Goal: Task Accomplishment & Management: Complete application form

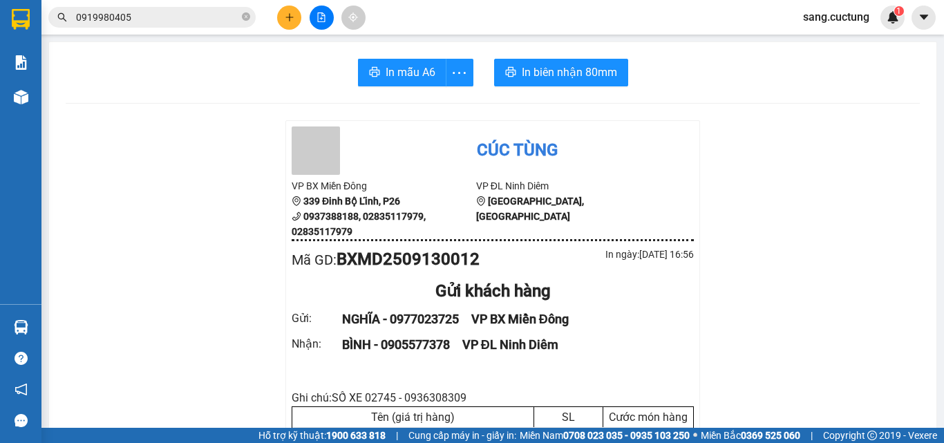
click at [285, 19] on icon "plus" at bounding box center [290, 17] width 10 height 10
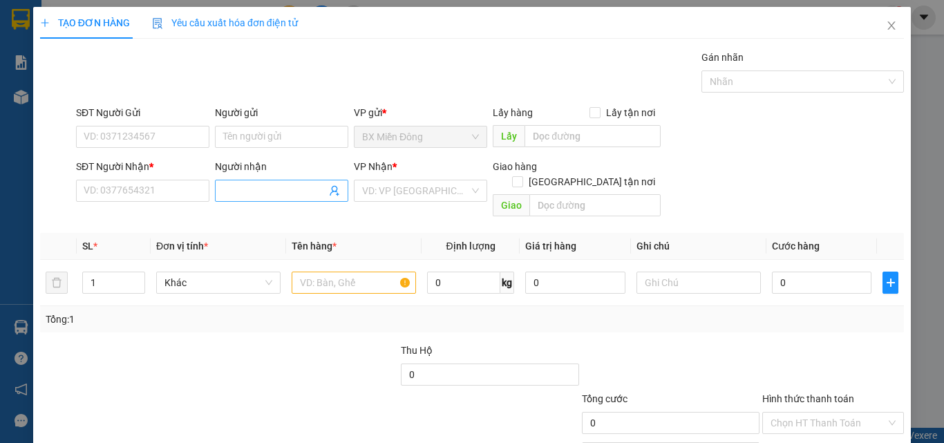
click at [287, 193] on input "Người nhận" at bounding box center [274, 190] width 103 height 15
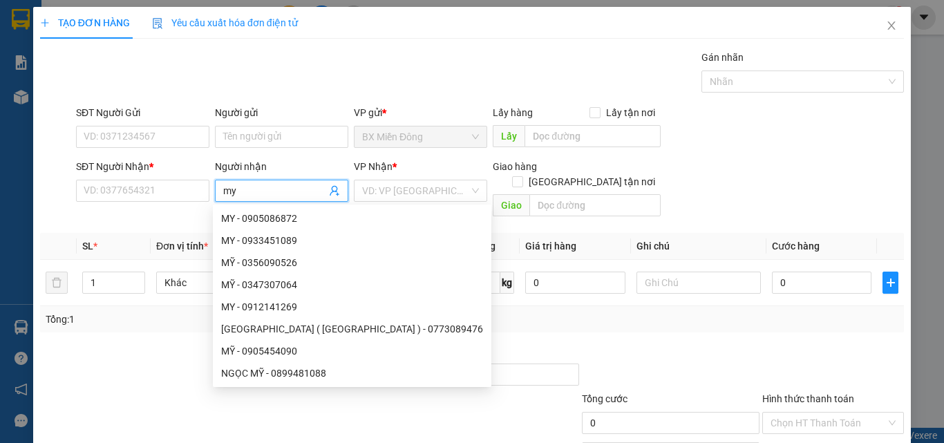
type input "my"
click at [133, 178] on div "SĐT Người Nhận *" at bounding box center [142, 169] width 133 height 21
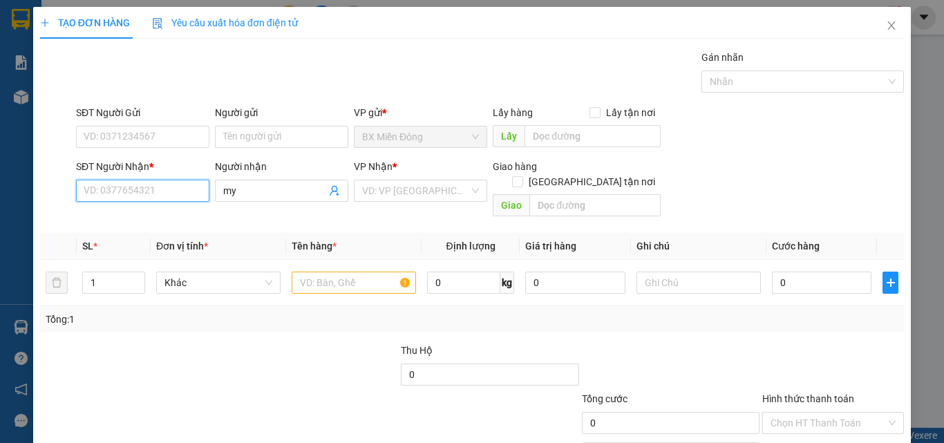
click at [130, 187] on input "SĐT Người Nhận *" at bounding box center [142, 191] width 133 height 22
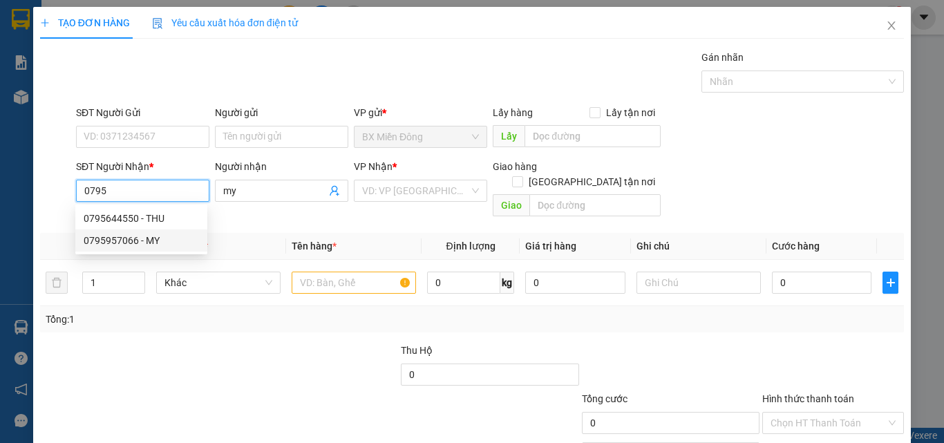
click at [125, 244] on div "0795957066 - MY" at bounding box center [141, 240] width 115 height 15
type input "0795957066"
type input "MY"
type input "CAM RANH"
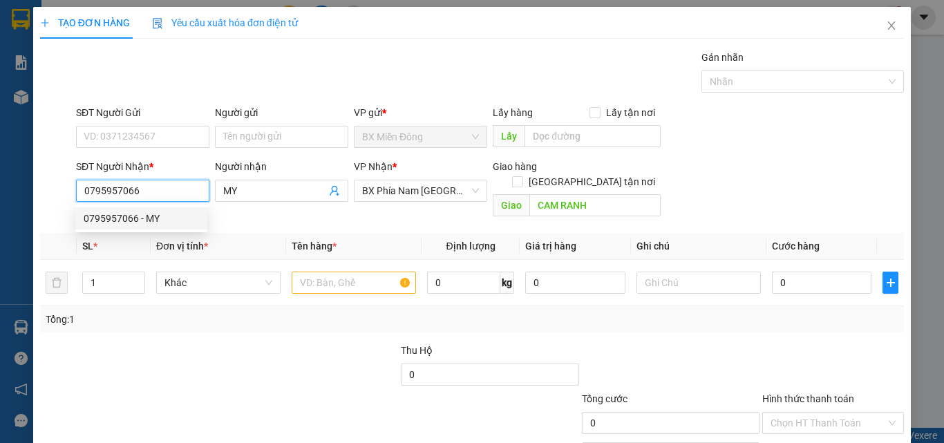
type input "120.000"
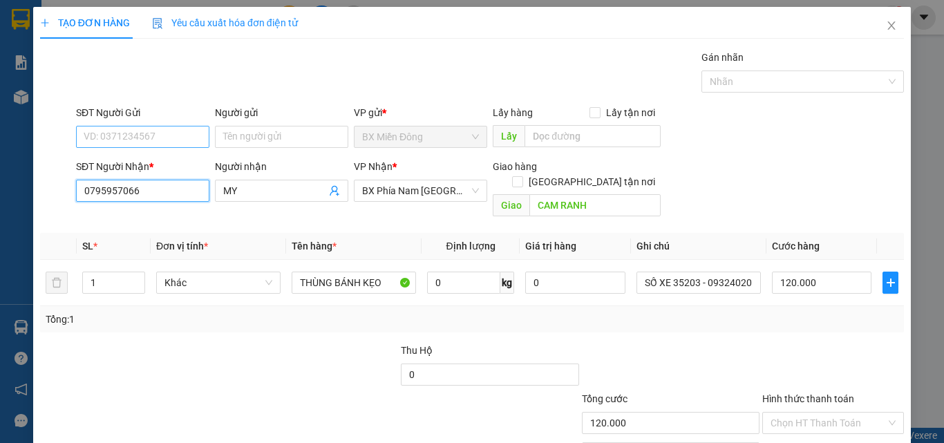
type input "0795957066"
click at [97, 131] on input "SĐT Người Gửi" at bounding box center [142, 137] width 133 height 22
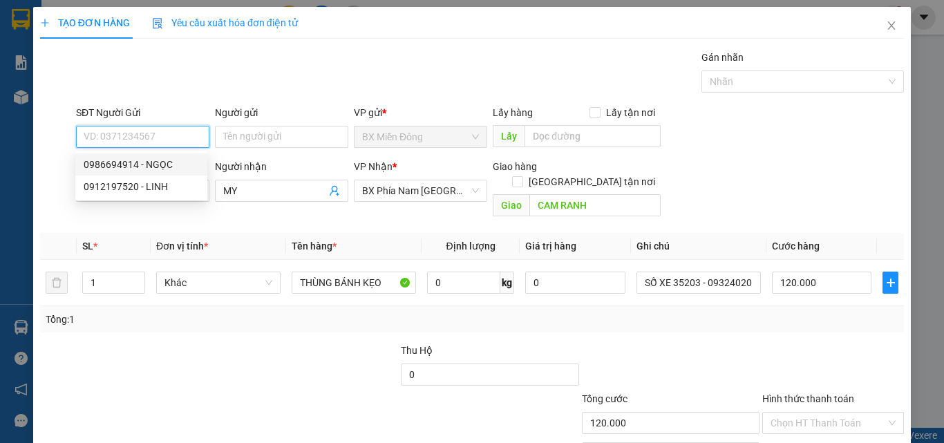
click at [95, 161] on div "0986694914 - NGỌC" at bounding box center [141, 164] width 115 height 15
type input "0986694914"
type input "NGỌC"
type input "70.000"
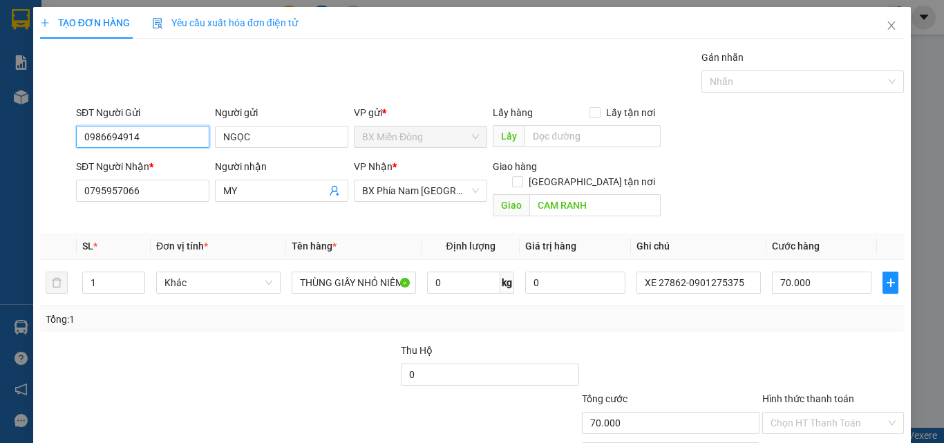
click at [146, 136] on input "0986694914" at bounding box center [142, 137] width 133 height 22
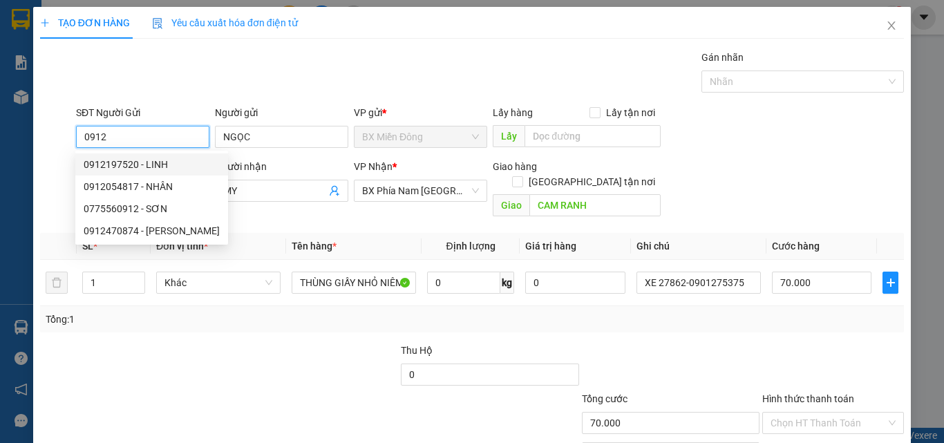
click at [146, 153] on div "0912197520 - LINH" at bounding box center [151, 164] width 153 height 22
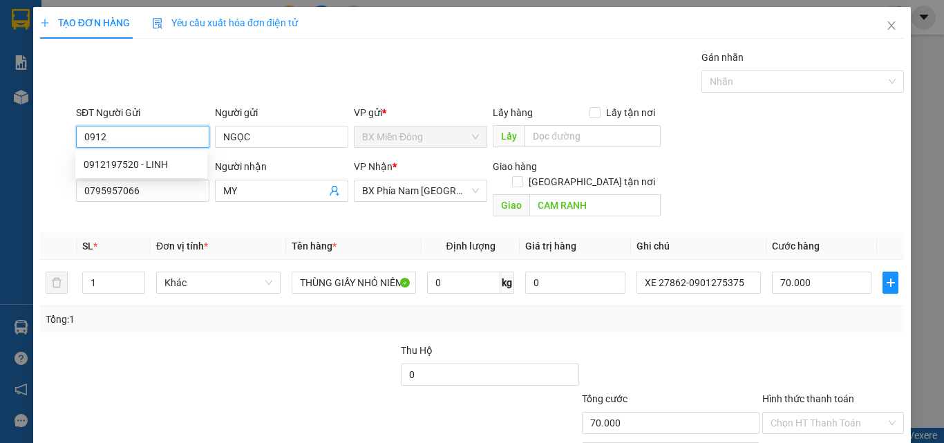
type input "0912197520"
type input "LINH"
type input "120.000"
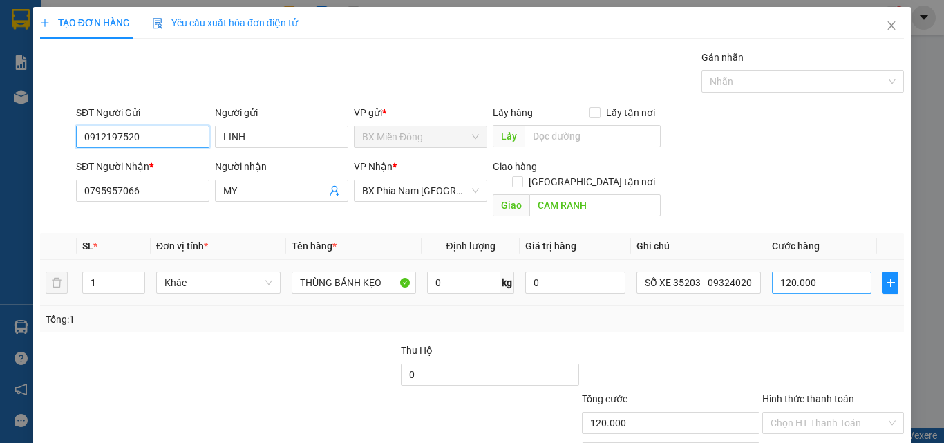
type input "0912197520"
click at [790, 272] on input "120.000" at bounding box center [821, 283] width 99 height 22
type input "1"
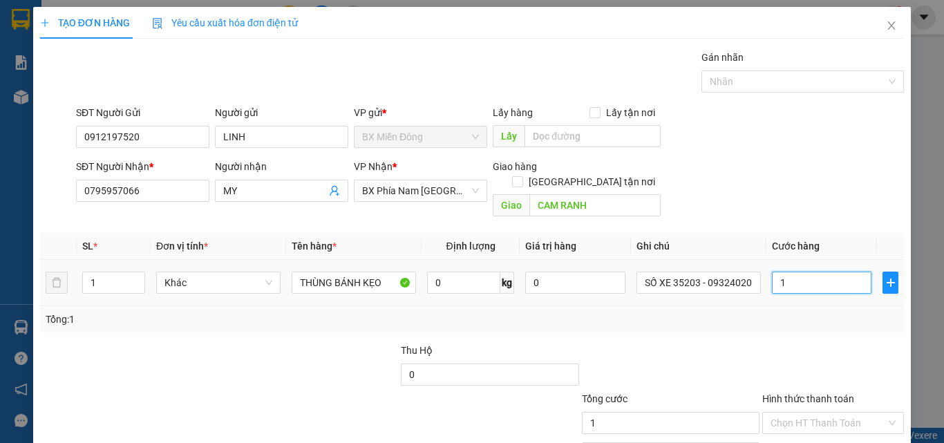
type input "17"
type input "170"
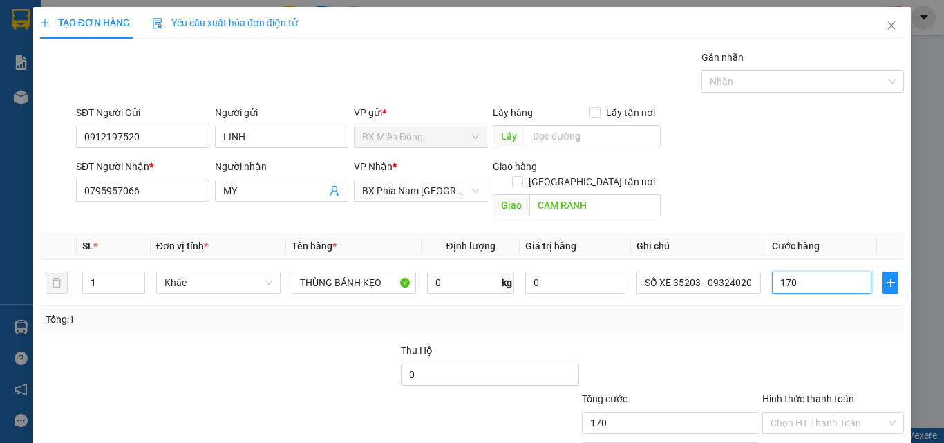
type input "170"
type input "170.000"
click at [766, 312] on div "Tổng: 1" at bounding box center [472, 319] width 853 height 15
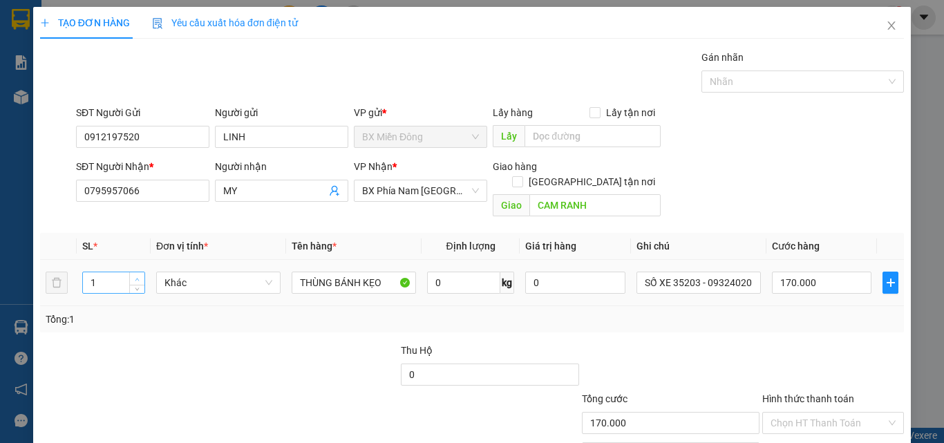
type input "2"
click at [136, 277] on icon "up" at bounding box center [137, 279] width 5 height 5
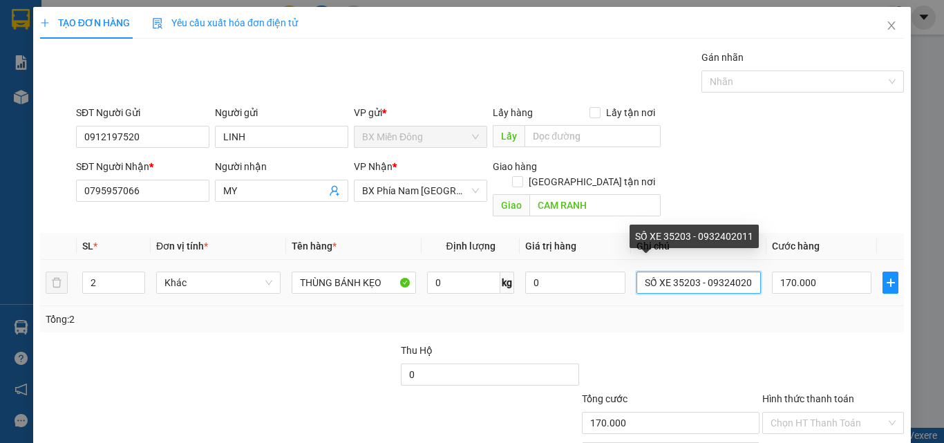
scroll to position [0, 9]
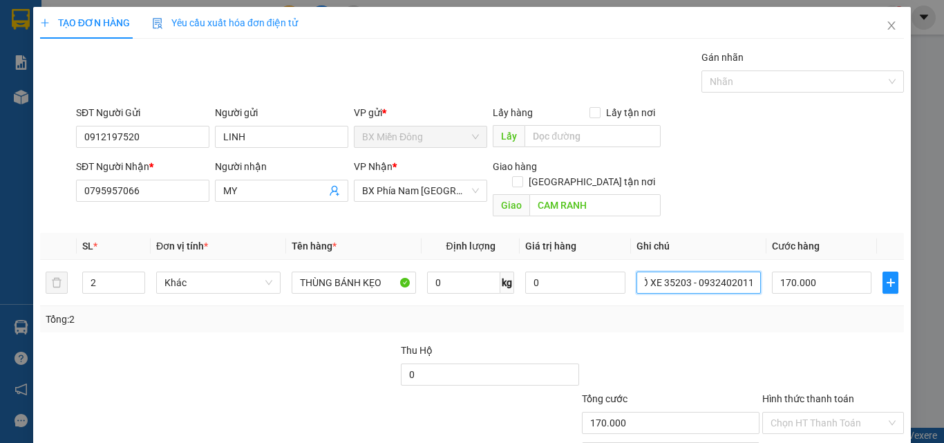
drag, startPoint x: 665, startPoint y: 265, endPoint x: 862, endPoint y: 312, distance: 202.3
click at [862, 312] on div "SL * Đơn vị tính * Tên hàng * Định lượng Giá trị hàng Ghi chú Cước hàng 2 Khác …" at bounding box center [472, 282] width 864 height 99
type input "SỐ XE 00180 - 0909443643"
click at [747, 326] on div "Transit Pickup Surcharge Ids Transit Deliver Surcharge Ids Transit Deliver Surc…" at bounding box center [472, 275] width 864 height 450
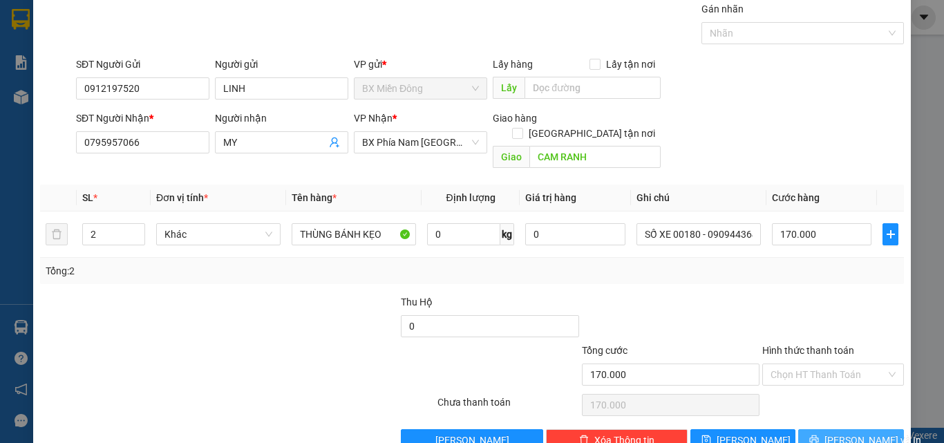
scroll to position [68, 0]
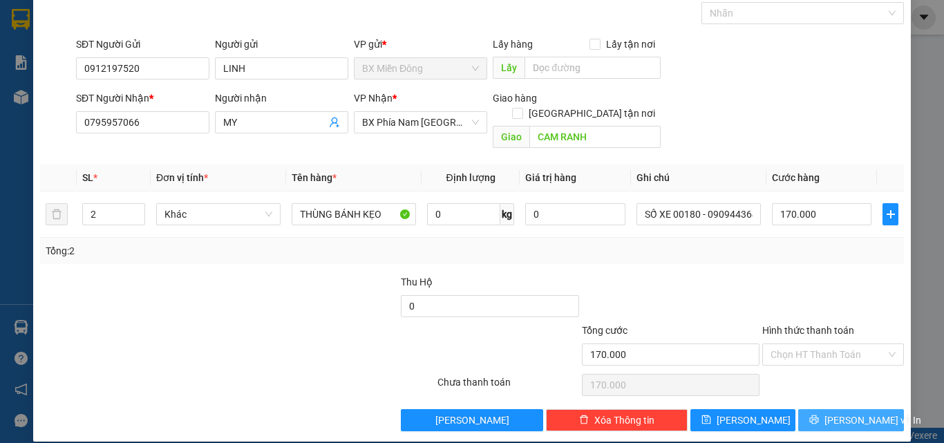
click at [826, 412] on button "[PERSON_NAME] và In" at bounding box center [851, 420] width 106 height 22
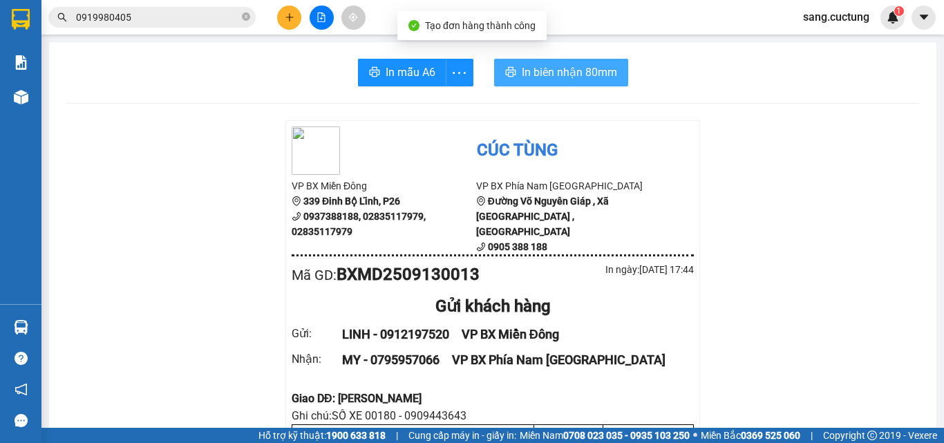
click at [547, 73] on span "In biên nhận 80mm" at bounding box center [569, 72] width 95 height 17
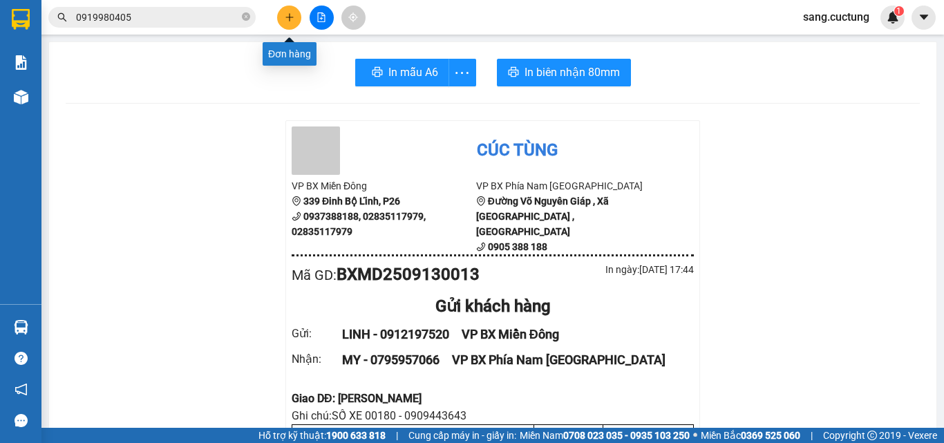
click at [278, 12] on button at bounding box center [289, 18] width 24 height 24
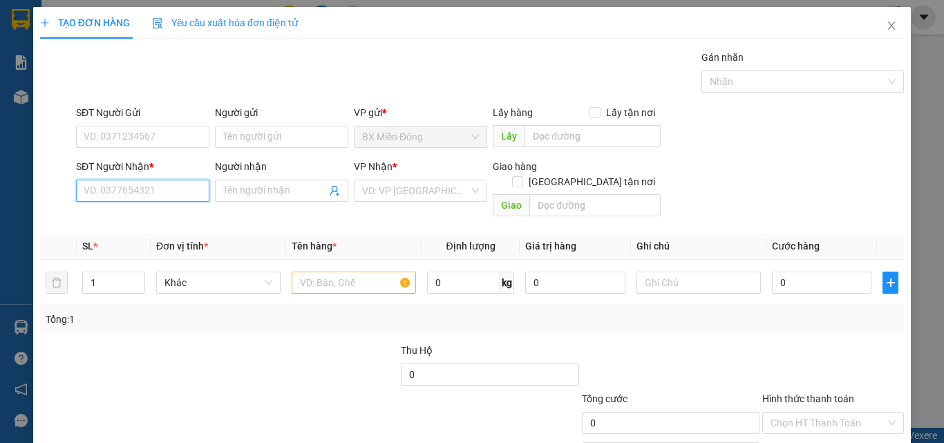
click at [129, 186] on input "SĐT Người Nhận *" at bounding box center [142, 191] width 133 height 22
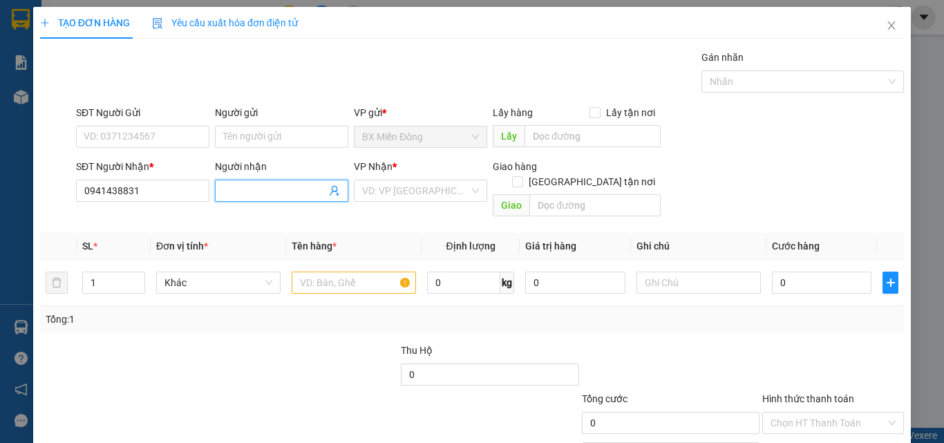
click at [251, 191] on input "Người nhận" at bounding box center [274, 190] width 103 height 15
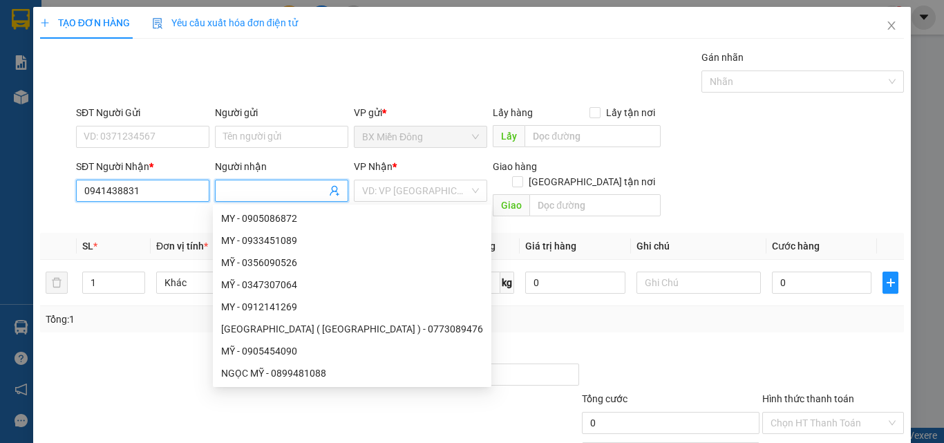
click at [115, 180] on input "0941438831" at bounding box center [142, 191] width 133 height 22
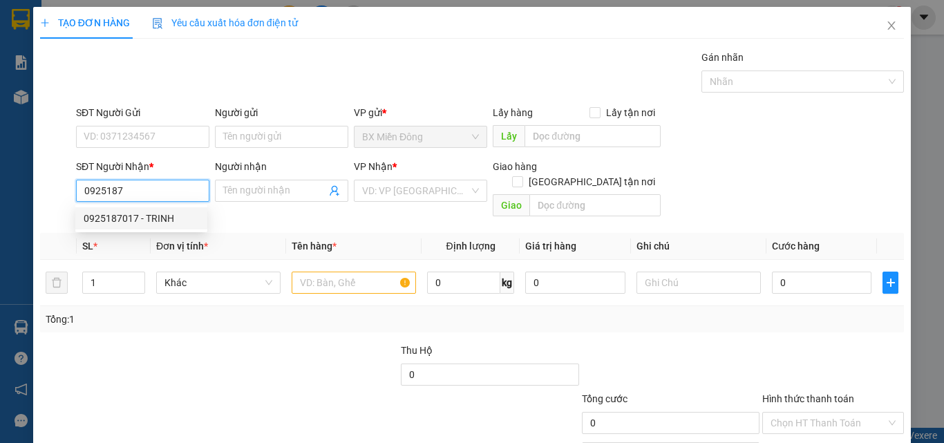
click at [106, 222] on div "0925187017 - TRINH" at bounding box center [141, 218] width 115 height 15
type input "0925187017"
type input "TRINH"
type input "50.000"
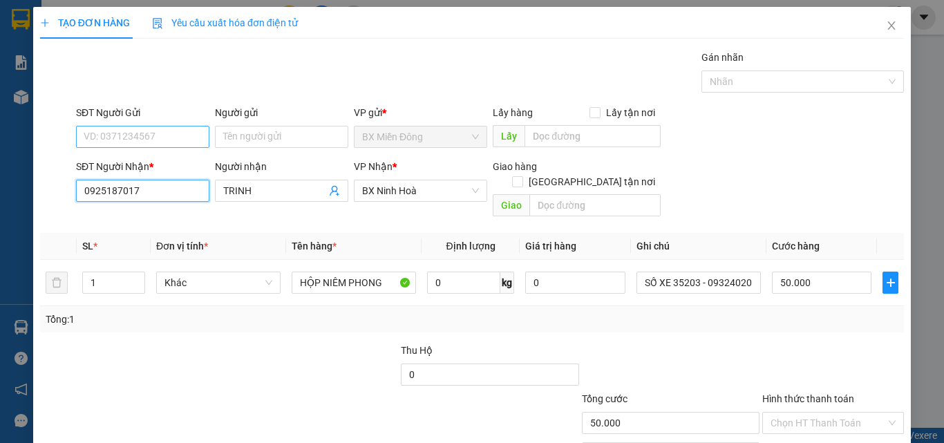
type input "0925187017"
click at [118, 144] on input "SĐT Người Gửi" at bounding box center [142, 137] width 133 height 22
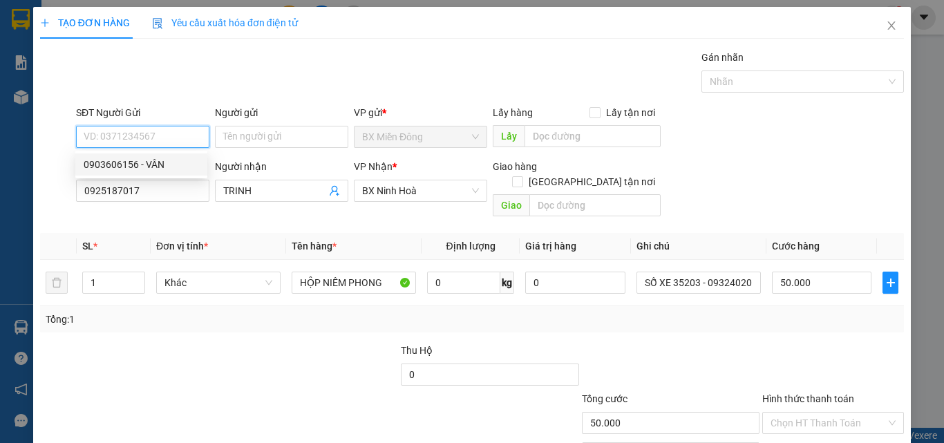
click at [140, 169] on div "0903606156 - VÂN" at bounding box center [141, 164] width 115 height 15
type input "0903606156"
type input "VÂN"
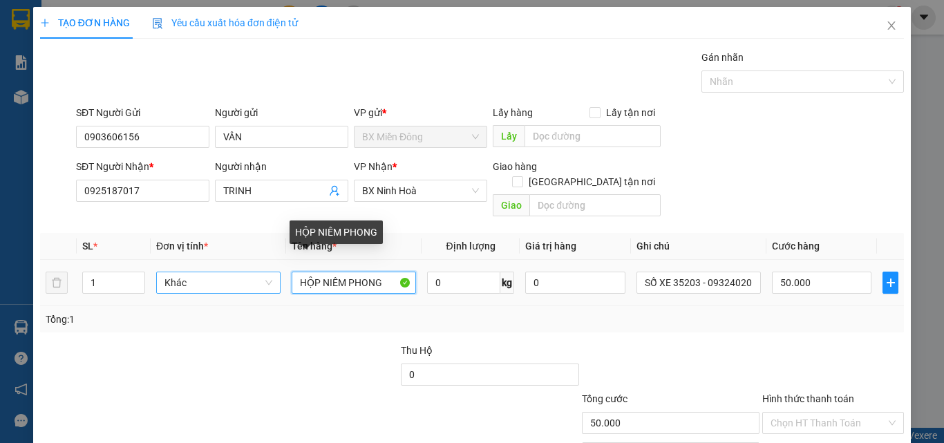
drag, startPoint x: 319, startPoint y: 265, endPoint x: 218, endPoint y: 274, distance: 101.9
click at [219, 274] on tr "1 Khác HỘP NIÊM PHONG 0 kg 0 SỐ XE 35203 - 0932402011 50.000" at bounding box center [472, 283] width 864 height 46
click at [328, 272] on input "THÙNGNIÊM PHONG" at bounding box center [354, 283] width 124 height 22
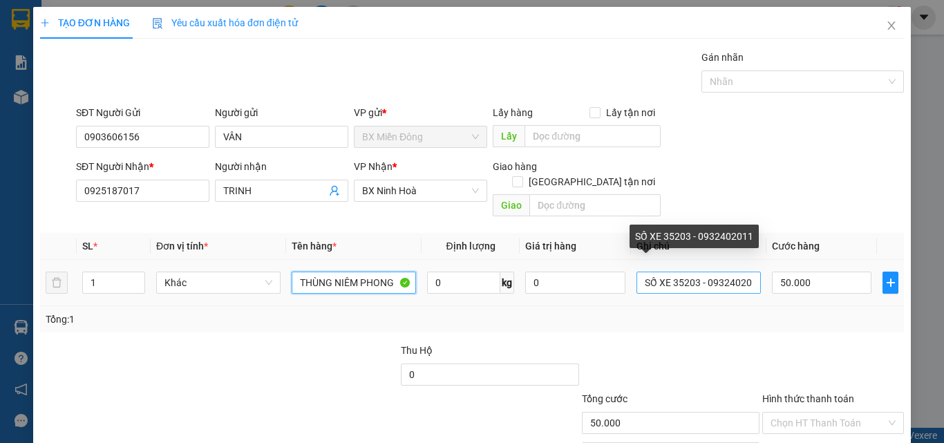
type input "THÙNG NIÊM PHONG"
drag, startPoint x: 665, startPoint y: 263, endPoint x: 777, endPoint y: 287, distance: 114.5
click at [777, 287] on tr "1 Khác THÙNG NIÊM PHONG 0 kg 0 SỐ XE 35203 - 0932402011 50.000" at bounding box center [472, 283] width 864 height 46
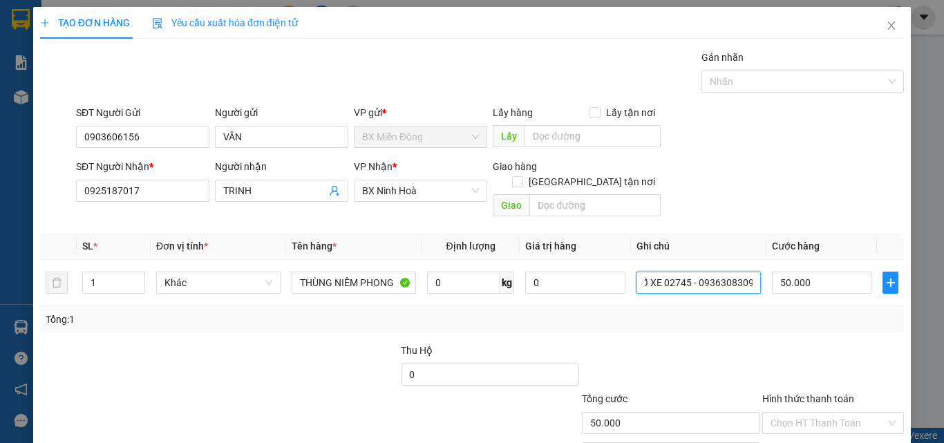
type input "SỐ XE 02745 - 0936308309"
drag, startPoint x: 709, startPoint y: 277, endPoint x: 820, endPoint y: 304, distance: 114.5
click at [820, 304] on div "SL * Đơn vị tính * Tên hàng * Định lượng Giá trị hàng Ghi chú Cước hàng 1 Khác …" at bounding box center [472, 282] width 864 height 99
click at [813, 272] on input "50.000" at bounding box center [821, 283] width 99 height 22
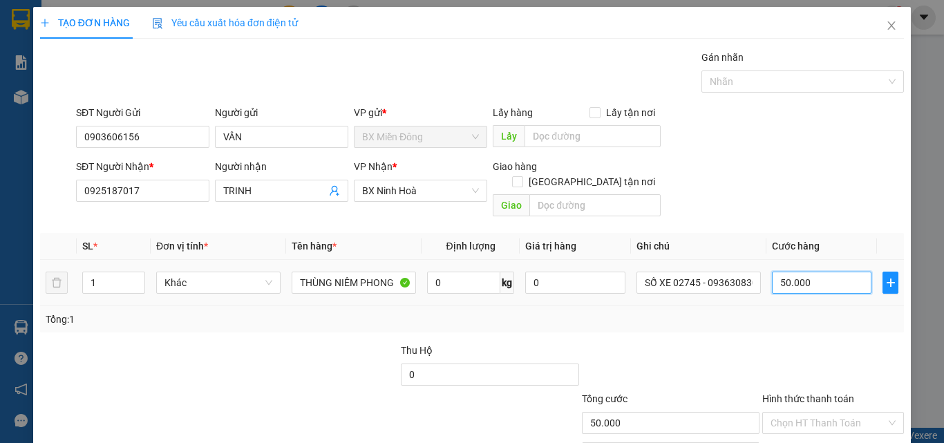
type input "7"
type input "70"
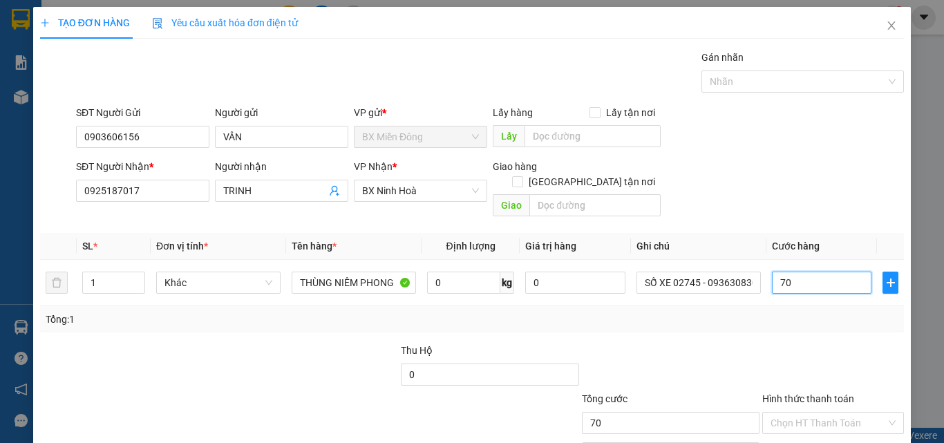
type input "70"
type input "70.000"
click at [749, 370] on div at bounding box center [670, 367] width 180 height 48
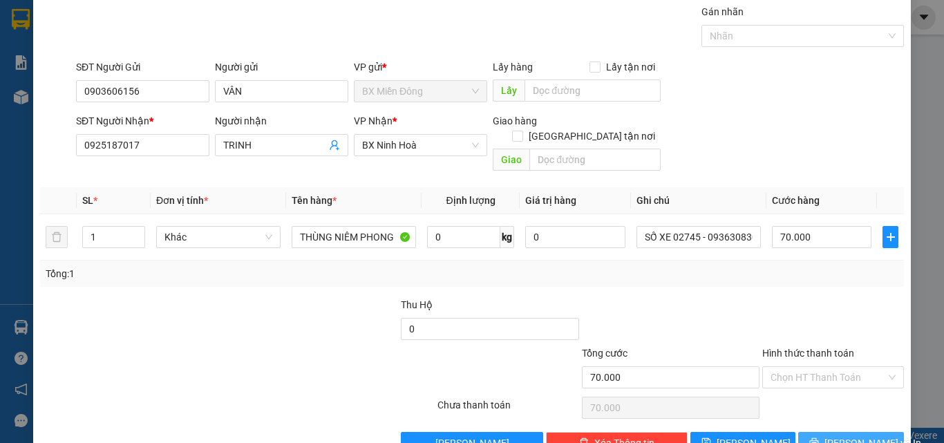
scroll to position [68, 0]
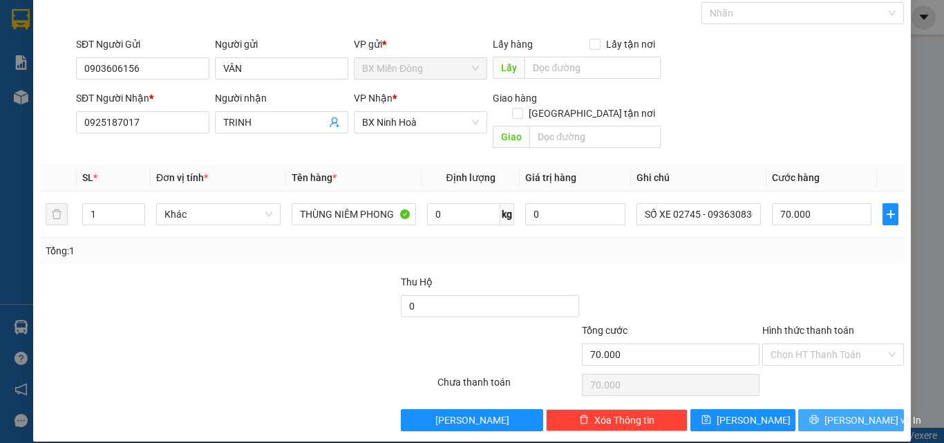
click at [819, 415] on icon "printer" at bounding box center [814, 420] width 10 height 10
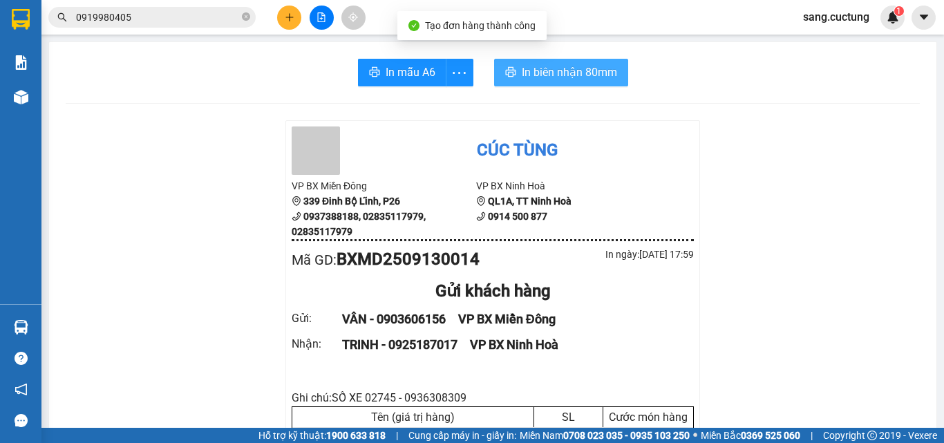
click at [589, 75] on span "In biên nhận 80mm" at bounding box center [569, 72] width 95 height 17
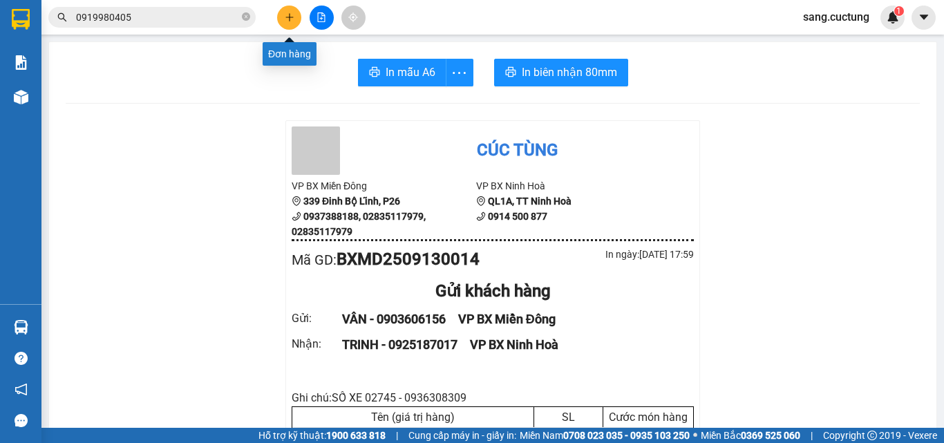
click at [289, 14] on icon "plus" at bounding box center [290, 17] width 10 height 10
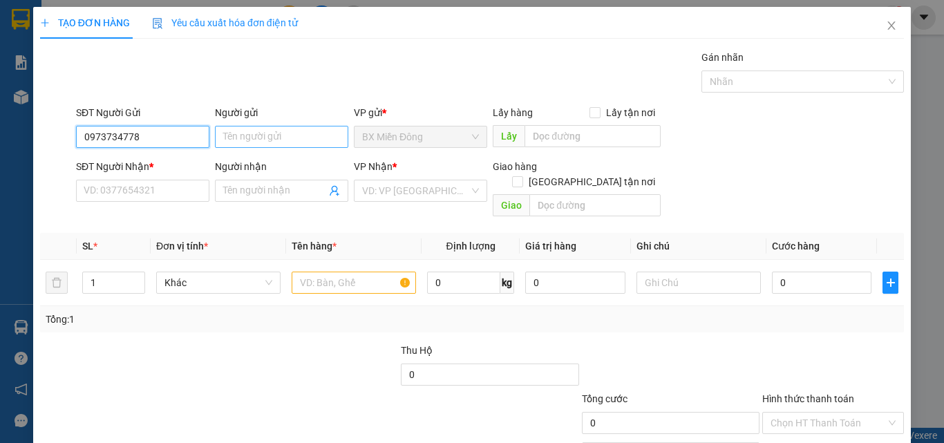
type input "0973734778"
click at [250, 143] on input "Người gửi" at bounding box center [281, 137] width 133 height 22
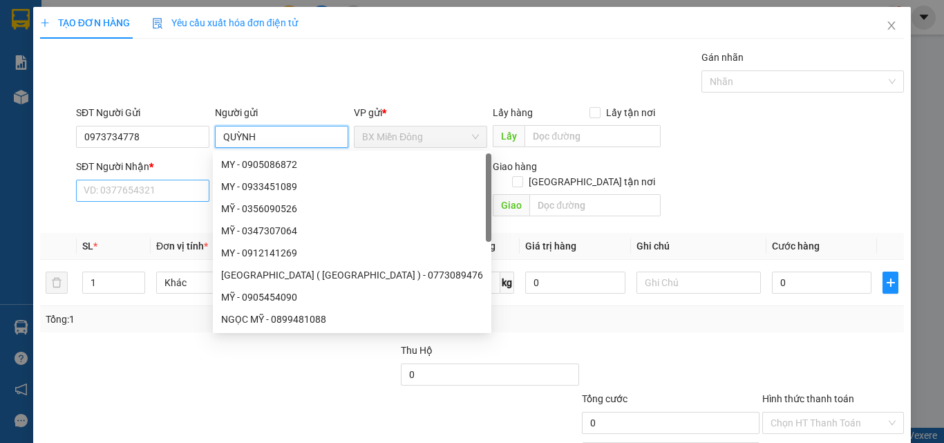
type input "QUỲNH"
click at [98, 200] on input "SĐT Người Nhận *" at bounding box center [142, 191] width 133 height 22
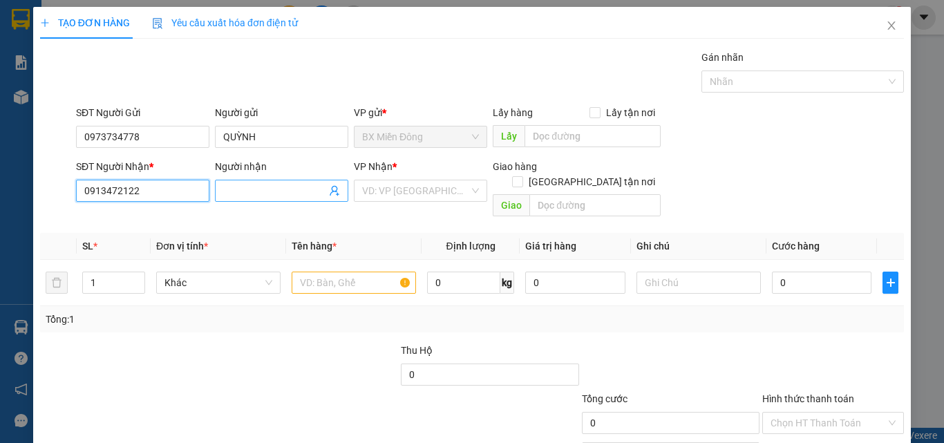
type input "0913472122"
click at [232, 190] on input "Người nhận" at bounding box center [274, 190] width 103 height 15
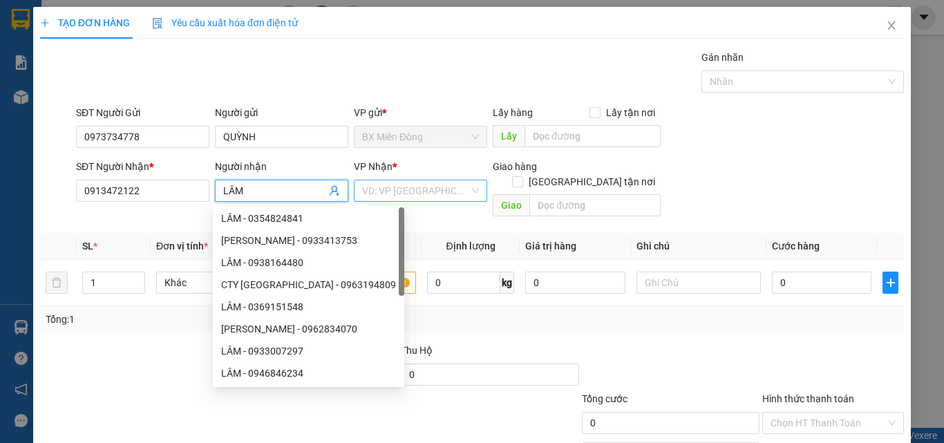
type input "LÂM"
click at [379, 189] on input "search" at bounding box center [415, 190] width 107 height 21
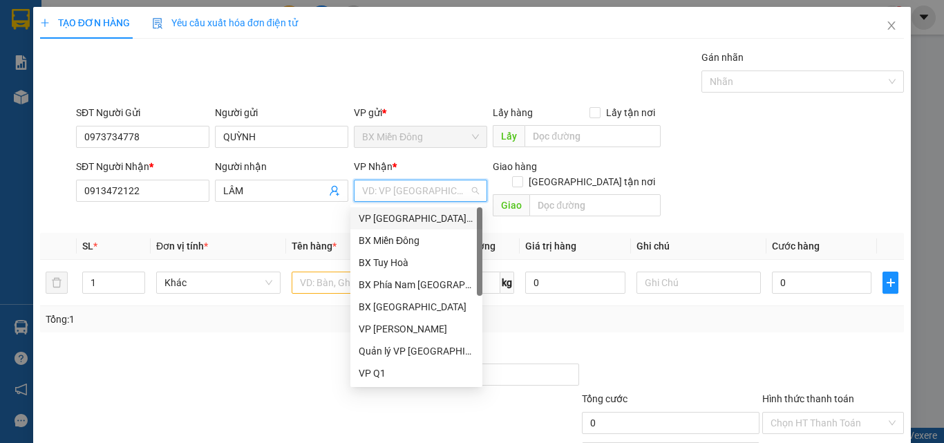
scroll to position [199, 0]
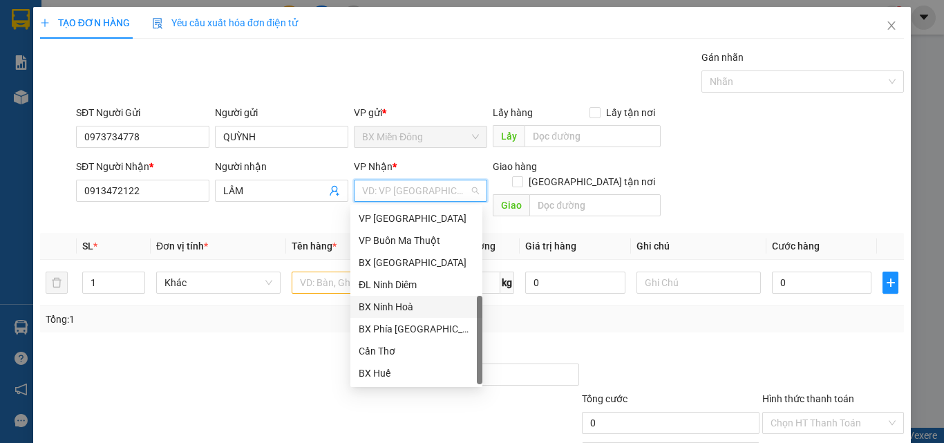
click at [390, 304] on div "BX Ninh Hoà" at bounding box center [416, 306] width 115 height 15
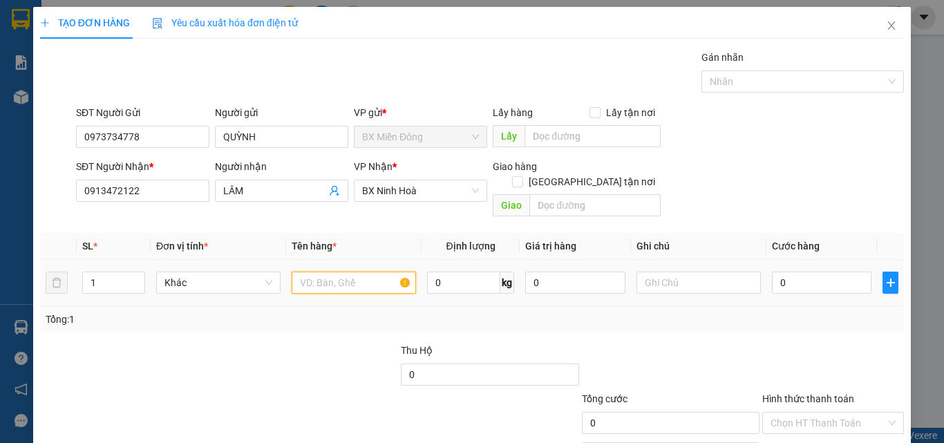
click at [321, 272] on input "text" at bounding box center [354, 283] width 124 height 22
type input "KIỆN NIÊM PHONG"
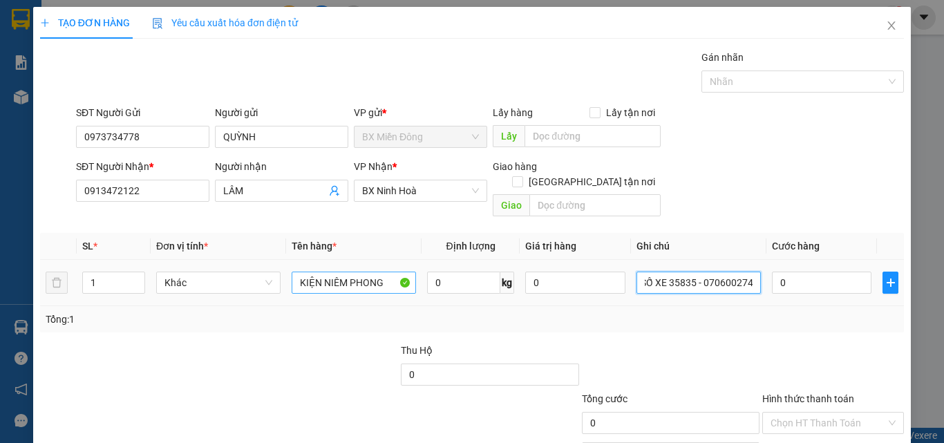
scroll to position [0, 9]
type input "SỐ XE 35835 - 0706002745"
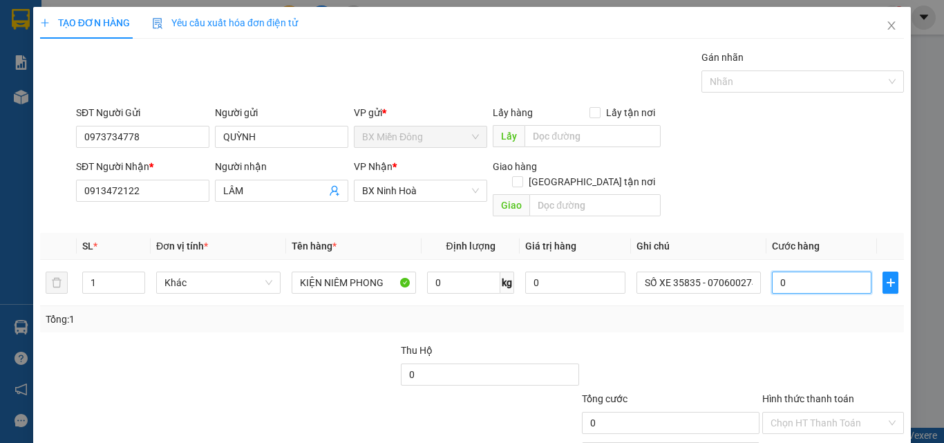
type input "7"
type input "70"
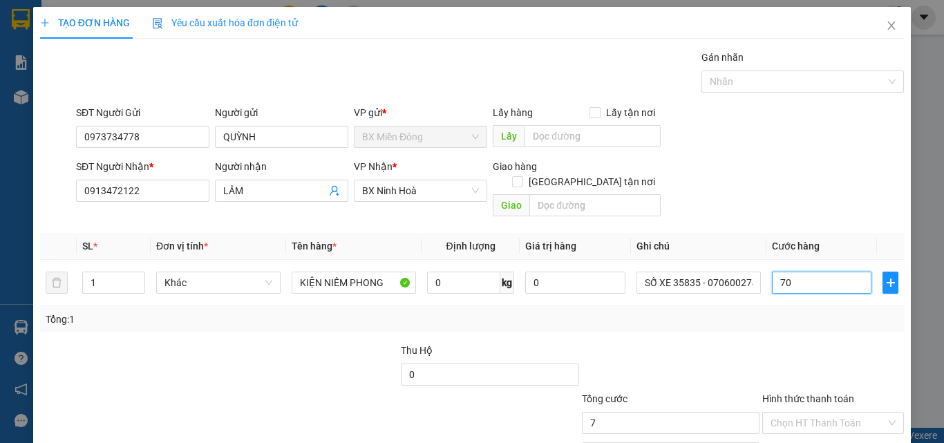
type input "70"
type input "70.000"
click at [830, 359] on div at bounding box center [833, 367] width 144 height 48
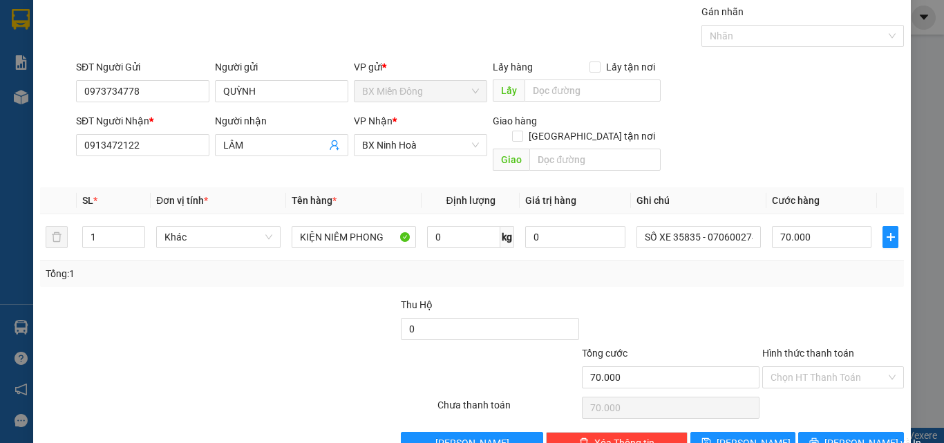
scroll to position [68, 0]
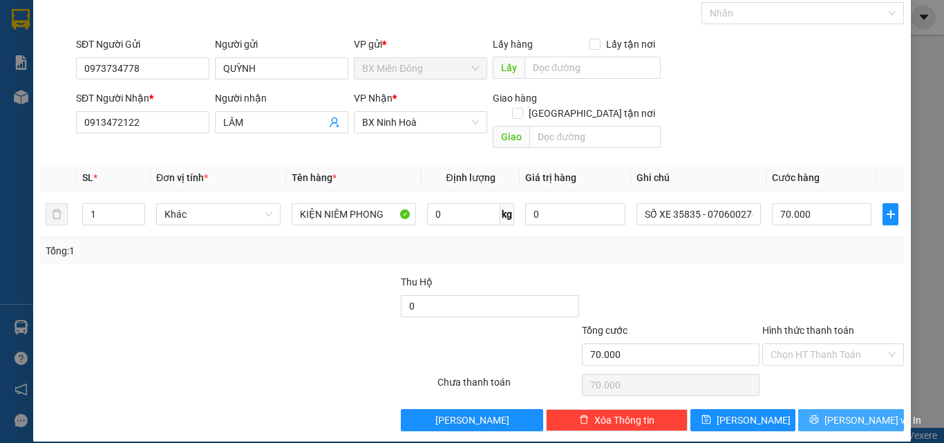
click at [813, 409] on button "[PERSON_NAME] và In" at bounding box center [851, 420] width 106 height 22
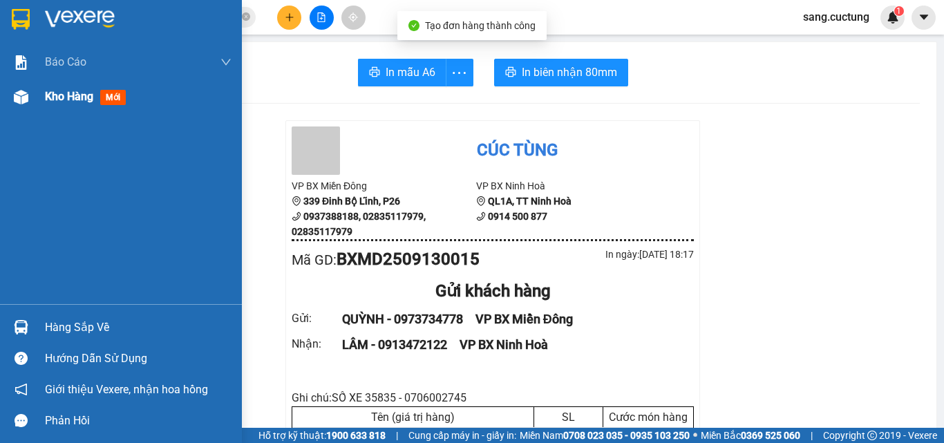
click at [29, 99] on div at bounding box center [21, 97] width 24 height 24
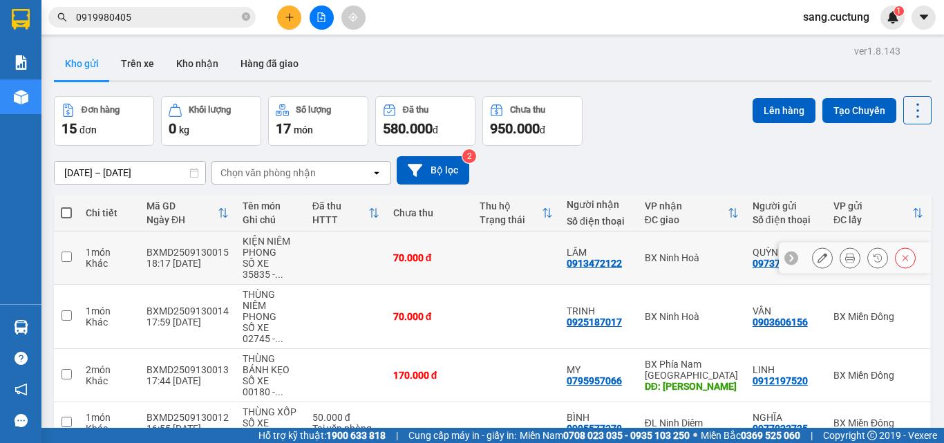
click at [826, 257] on div at bounding box center [864, 257] width 104 height 21
click at [818, 262] on button at bounding box center [822, 258] width 19 height 24
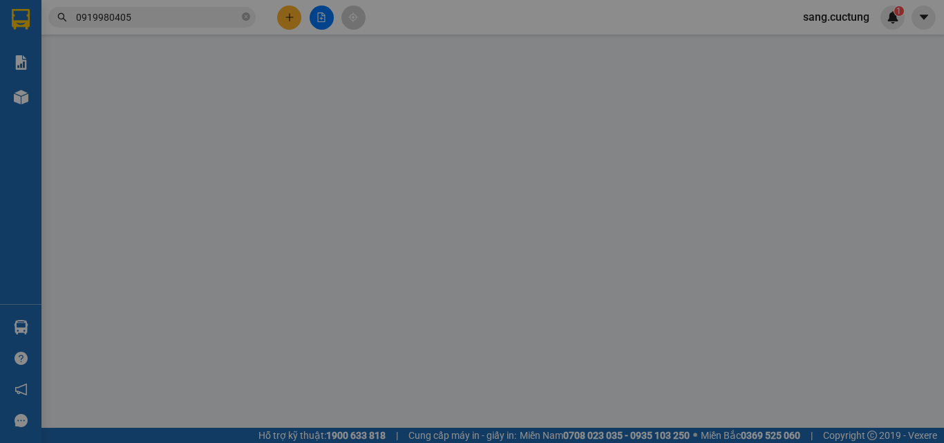
type input "0973734778"
type input "0913472122"
type input "70.000"
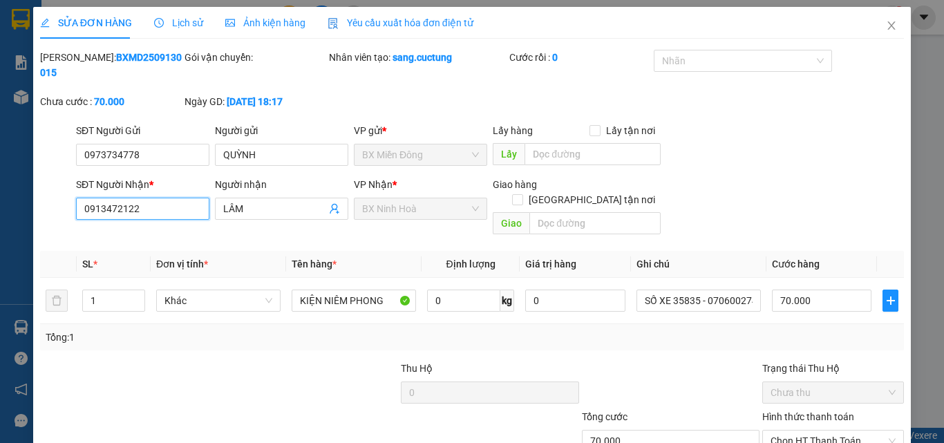
click at [140, 198] on input "0913472122" at bounding box center [142, 209] width 133 height 22
click at [888, 23] on icon "close" at bounding box center [892, 25] width 8 height 8
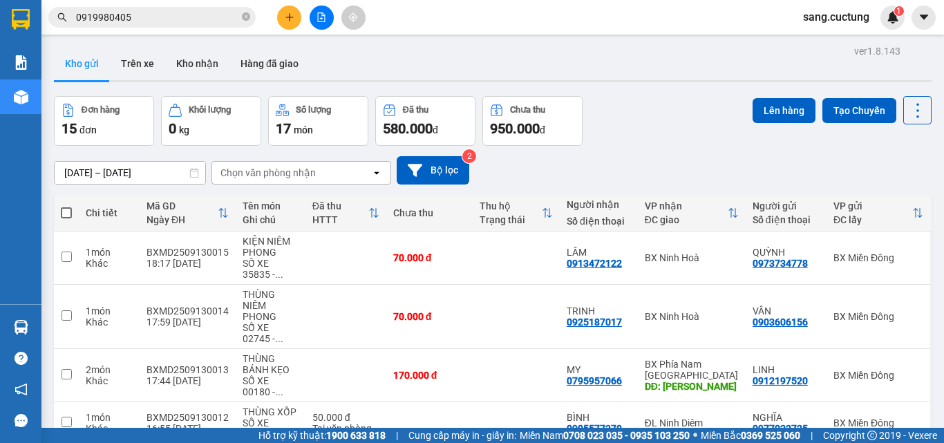
click at [294, 15] on button at bounding box center [289, 18] width 24 height 24
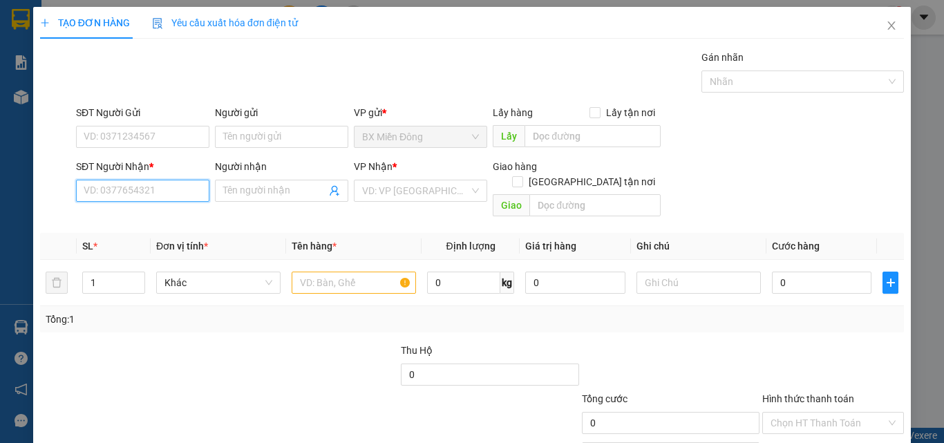
click at [155, 184] on input "SĐT Người Nhận *" at bounding box center [142, 191] width 133 height 22
paste input "0913472122"
type input "0913472122"
click at [173, 196] on input "0913472122" at bounding box center [142, 191] width 133 height 22
click at [151, 215] on div "0913472122 - LÂM" at bounding box center [141, 218] width 115 height 15
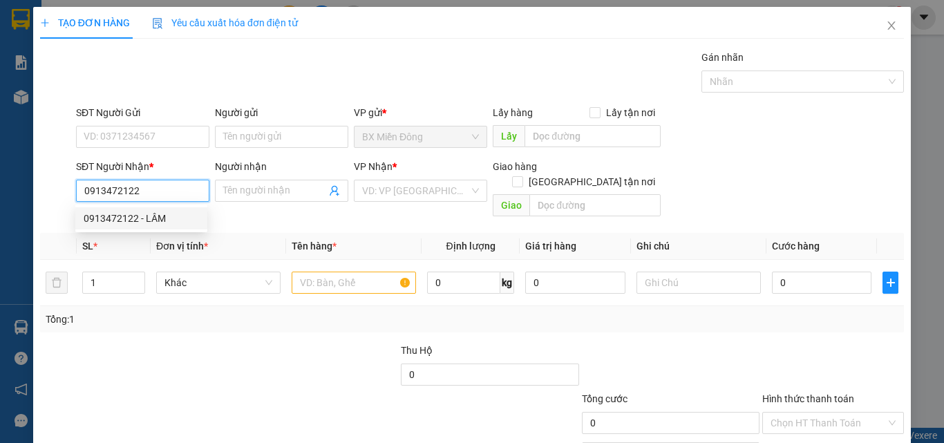
type input "LÂM"
type input "70.000"
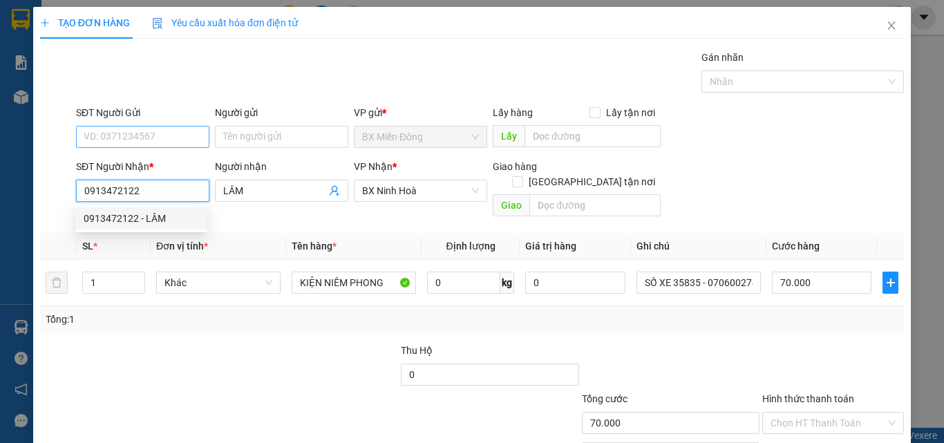
type input "0913472122"
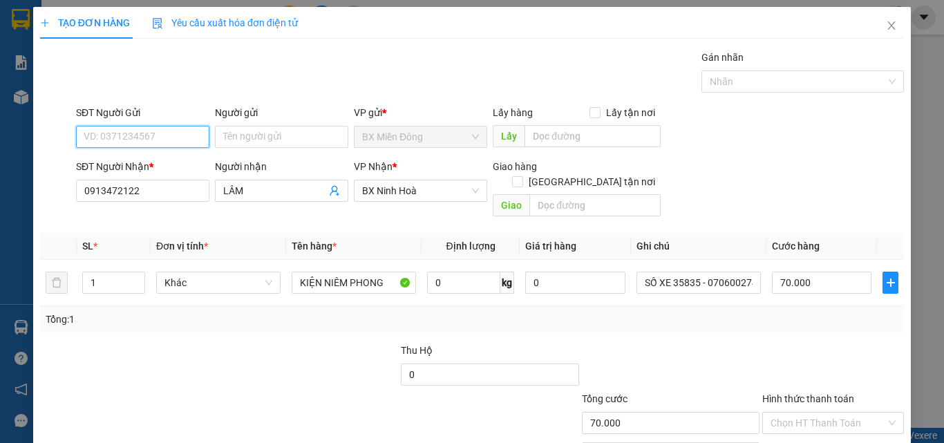
click at [142, 129] on input "SĐT Người Gửi" at bounding box center [142, 137] width 133 height 22
click at [126, 156] on div "0973734778 - QUỲNH" at bounding box center [141, 164] width 132 height 22
type input "0973734778"
type input "QUỲNH"
click at [375, 193] on span "BX Ninh Hoà" at bounding box center [420, 190] width 117 height 21
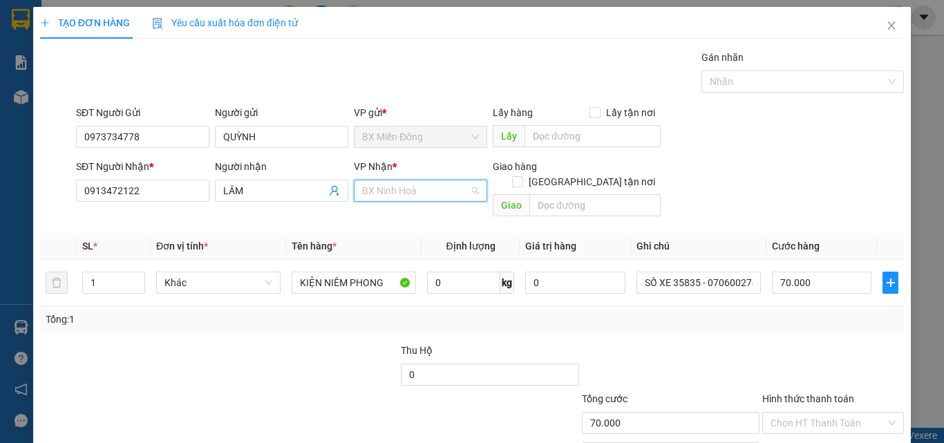
scroll to position [133, 0]
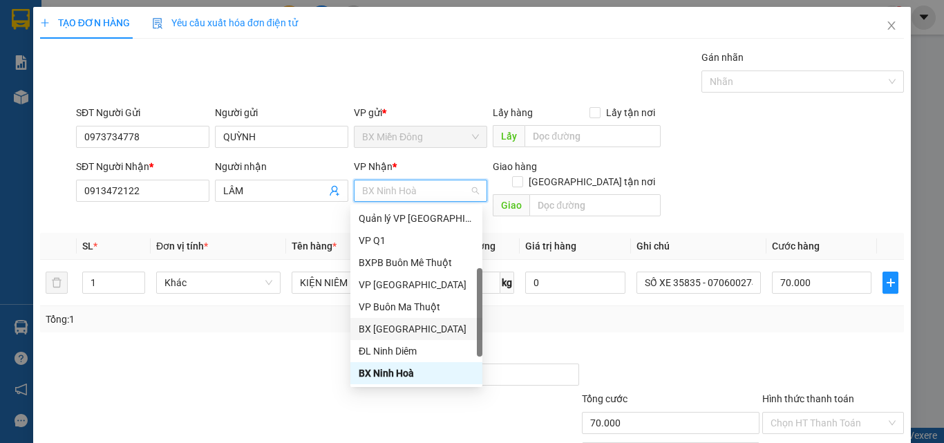
click at [411, 330] on div "BX [GEOGRAPHIC_DATA]" at bounding box center [416, 328] width 115 height 15
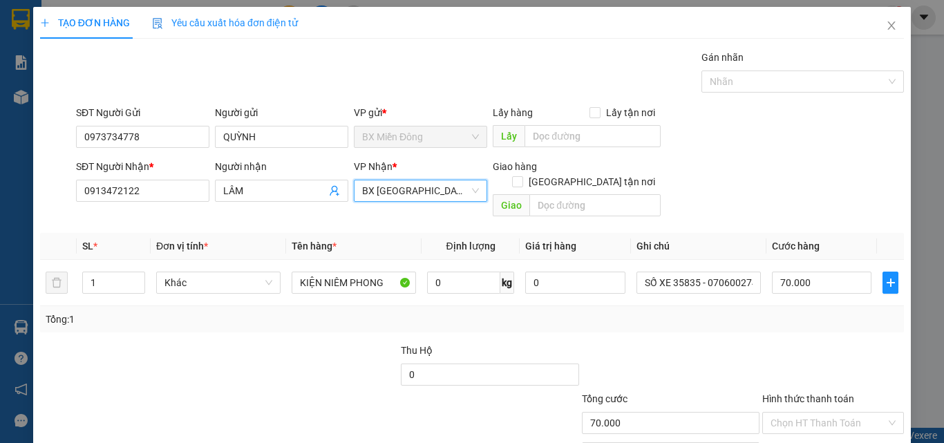
click at [781, 343] on div at bounding box center [833, 367] width 144 height 48
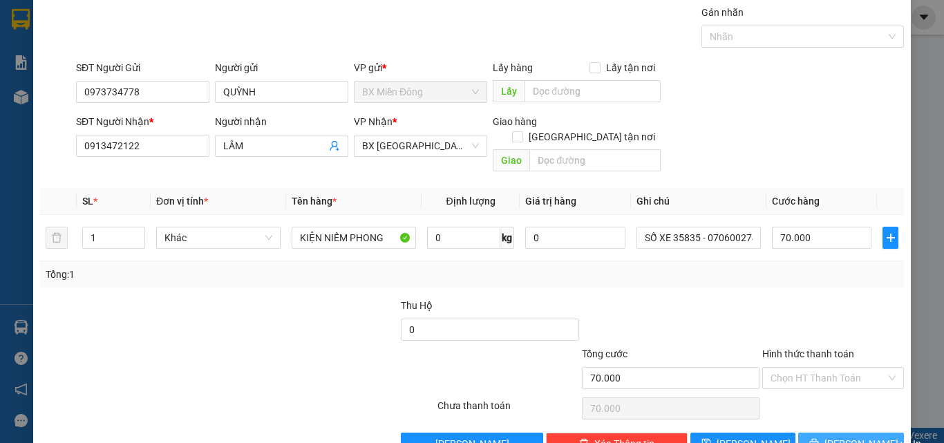
scroll to position [68, 0]
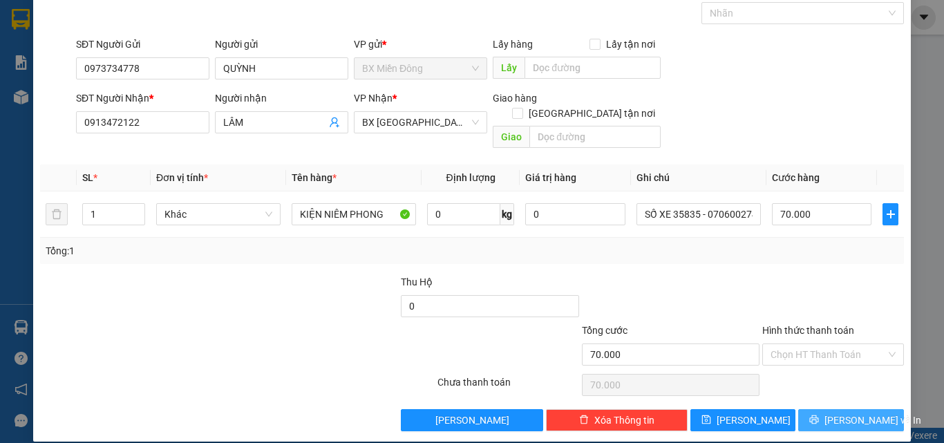
click at [819, 415] on icon "printer" at bounding box center [814, 420] width 10 height 10
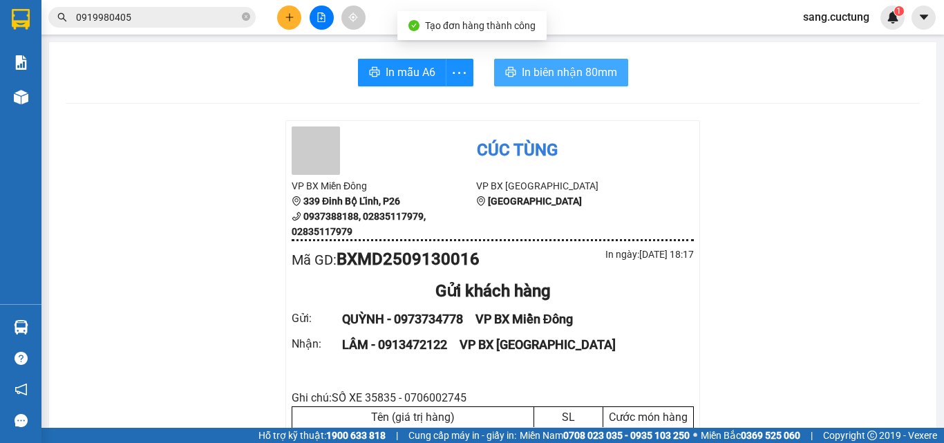
click at [570, 73] on span "In biên nhận 80mm" at bounding box center [569, 72] width 95 height 17
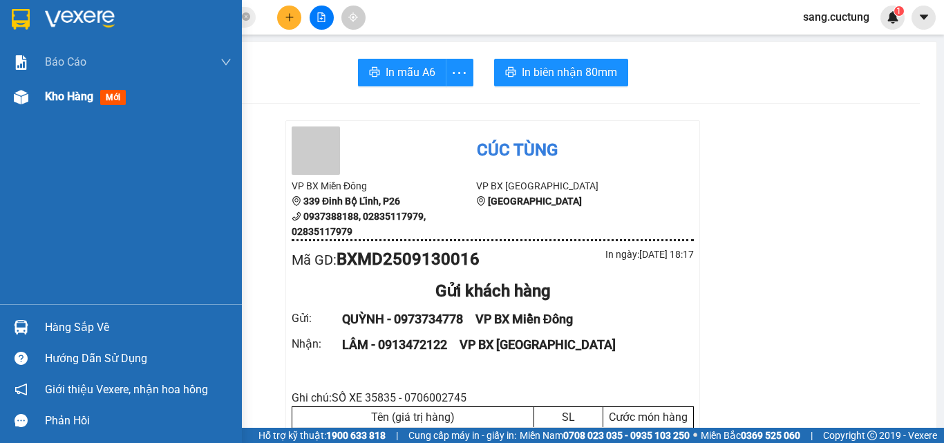
click at [73, 98] on span "Kho hàng" at bounding box center [69, 96] width 48 height 13
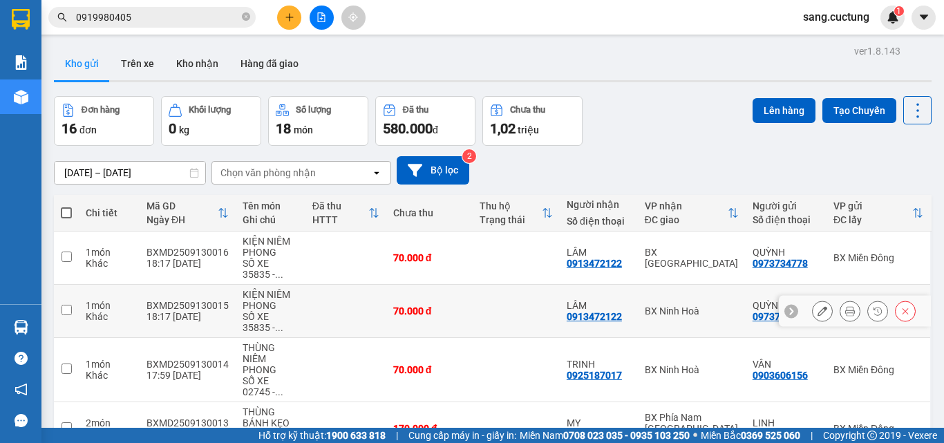
click at [895, 316] on button at bounding box center [904, 311] width 19 height 24
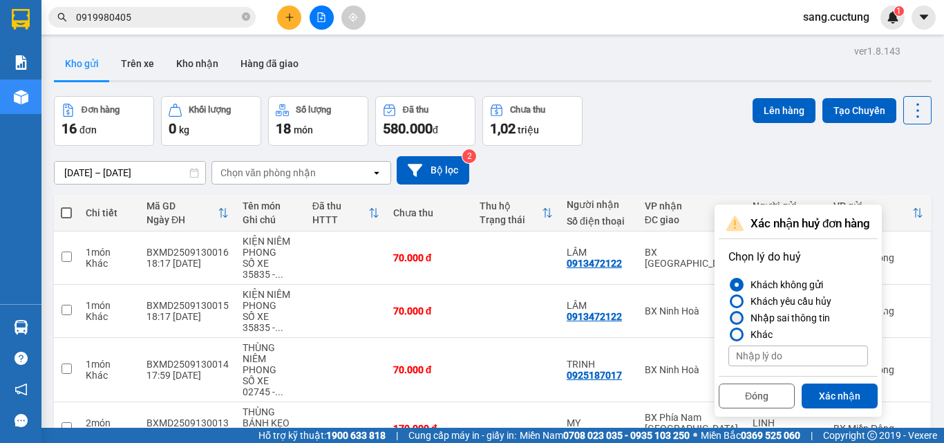
click at [783, 314] on div "Nhập sai thông tin" at bounding box center [787, 318] width 85 height 17
click at [728, 318] on input "Nhập sai thông tin" at bounding box center [728, 318] width 0 height 0
click at [832, 399] on button "Xác nhận" at bounding box center [839, 395] width 76 height 25
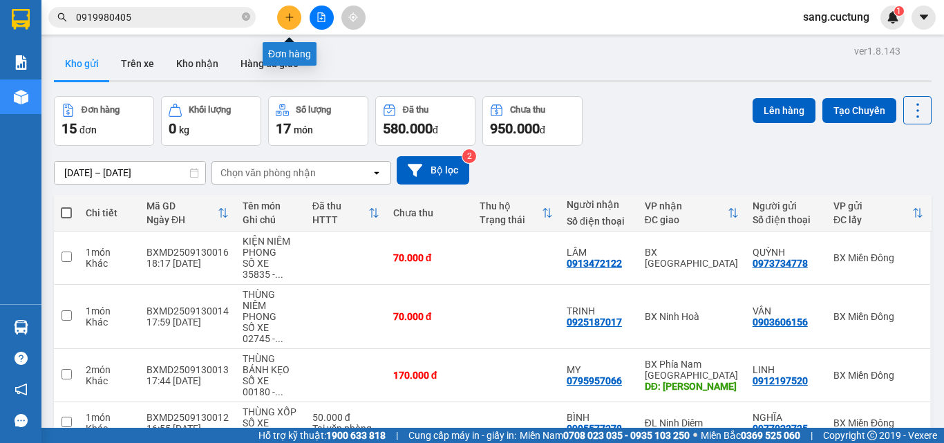
click at [293, 25] on button at bounding box center [289, 18] width 24 height 24
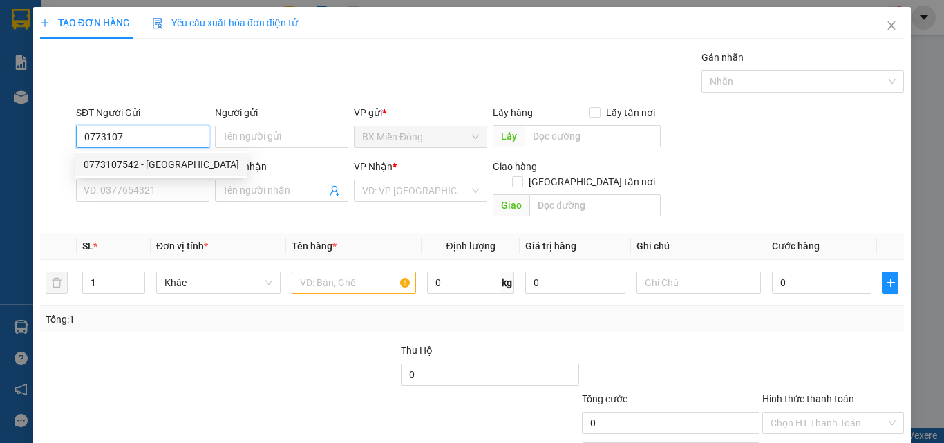
click at [111, 162] on div "0773107542 - [GEOGRAPHIC_DATA]" at bounding box center [161, 164] width 155 height 15
type input "0773107542"
type input "ĐỨC"
type input "0975196934"
type input "TRÍ"
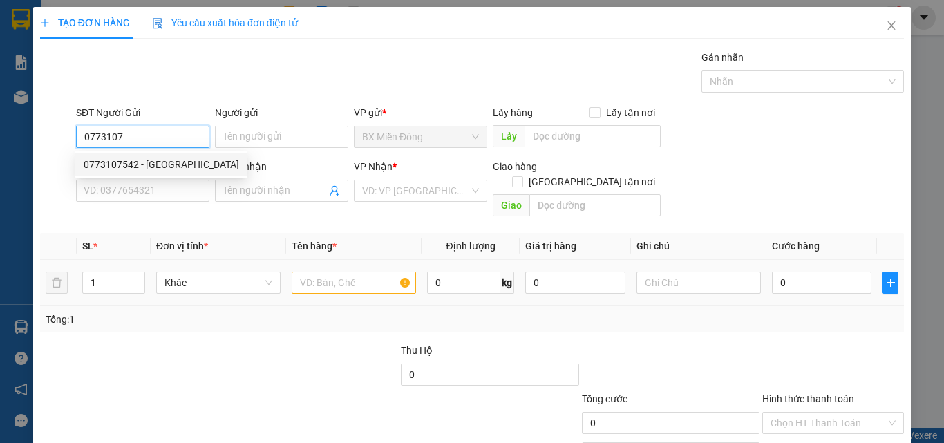
type input "198 [PERSON_NAME]"
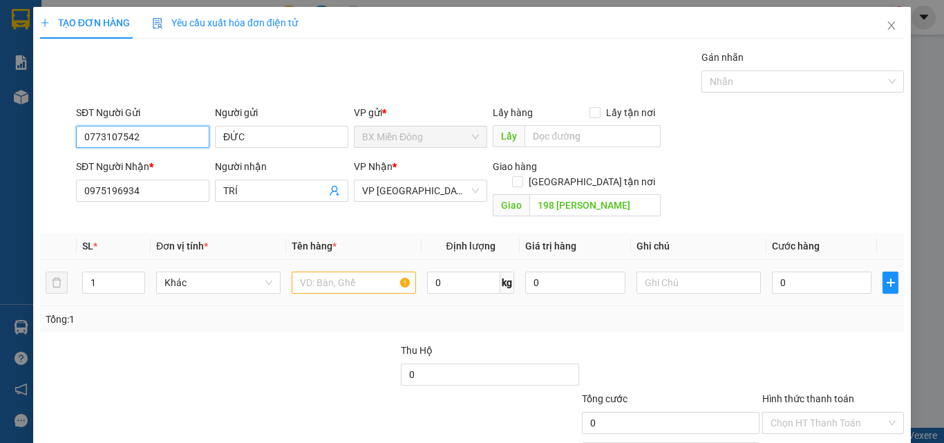
type input "100.000"
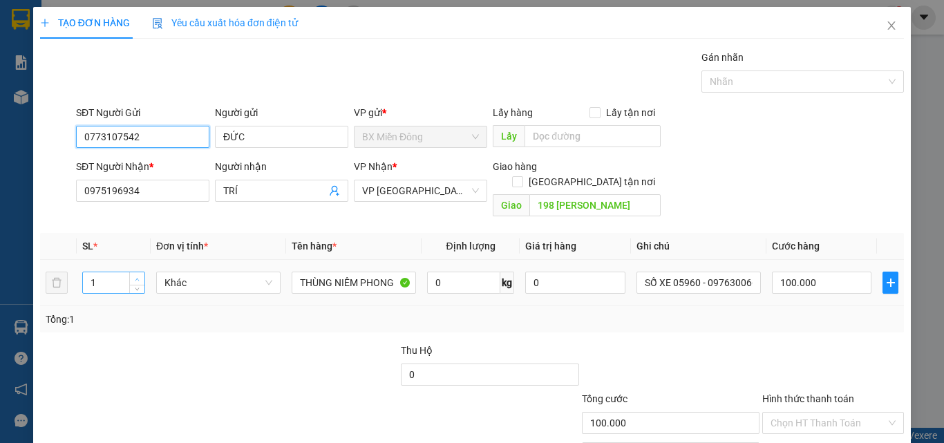
type input "0773107542"
drag, startPoint x: 130, startPoint y: 262, endPoint x: 181, endPoint y: 272, distance: 52.0
click at [133, 272] on span "Increase Value" at bounding box center [136, 277] width 15 height 10
type input "2"
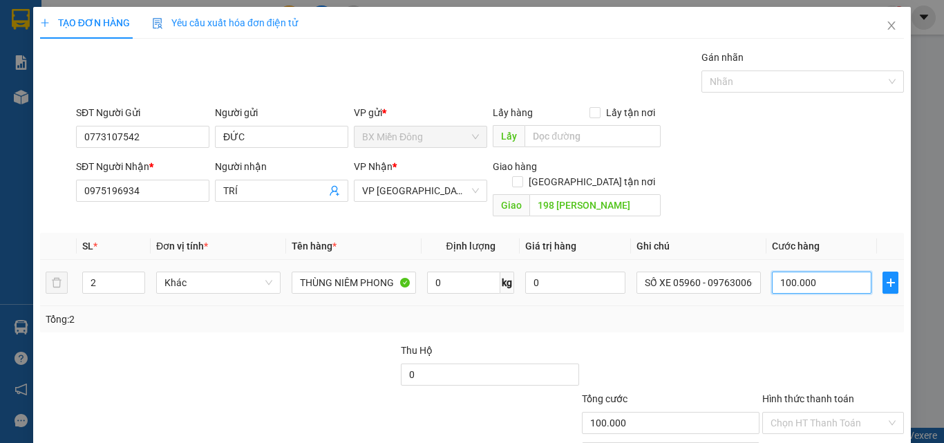
click at [789, 272] on input "100.000" at bounding box center [821, 283] width 99 height 22
type input "1"
type input "15"
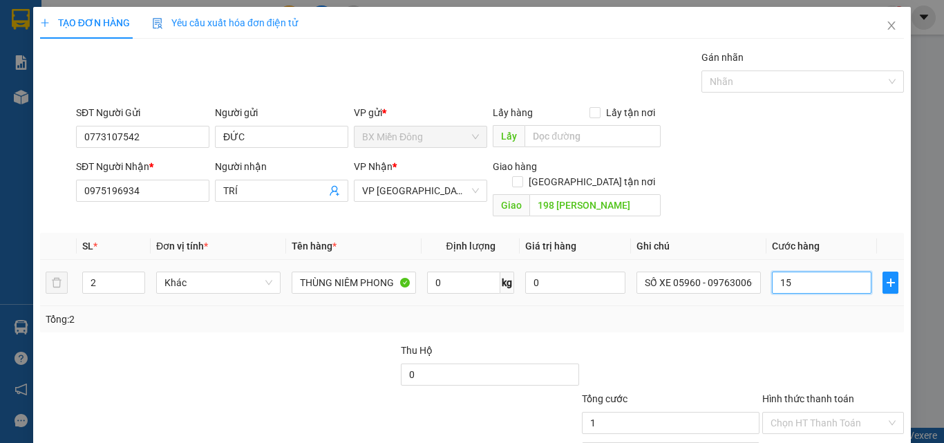
type input "15"
type input "150"
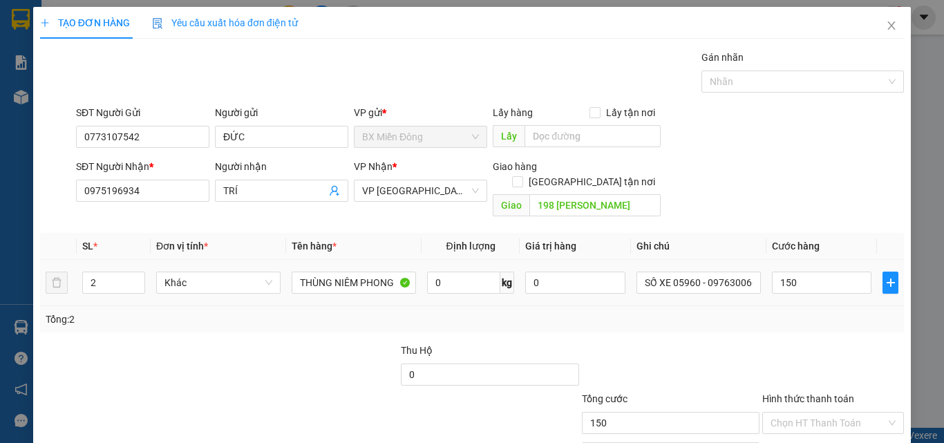
type input "150.000"
click at [805, 319] on div "Transit Pickup Surcharge Ids Transit Deliver Surcharge Ids Transit Deliver Surc…" at bounding box center [472, 275] width 864 height 450
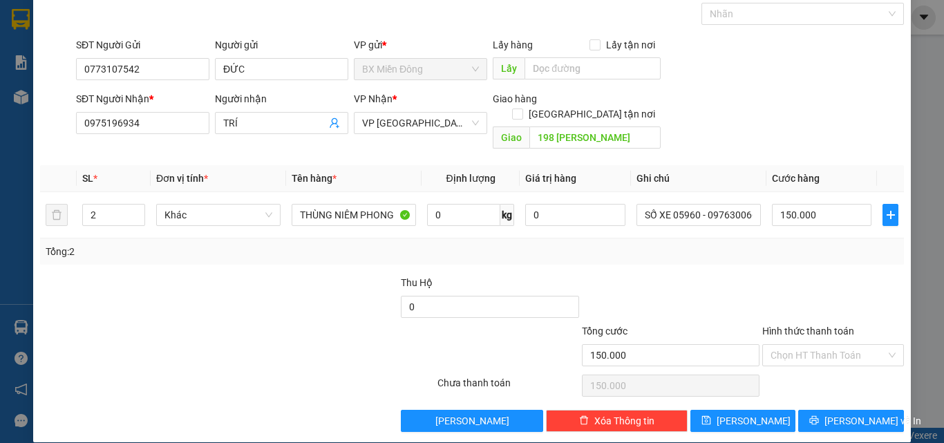
scroll to position [68, 0]
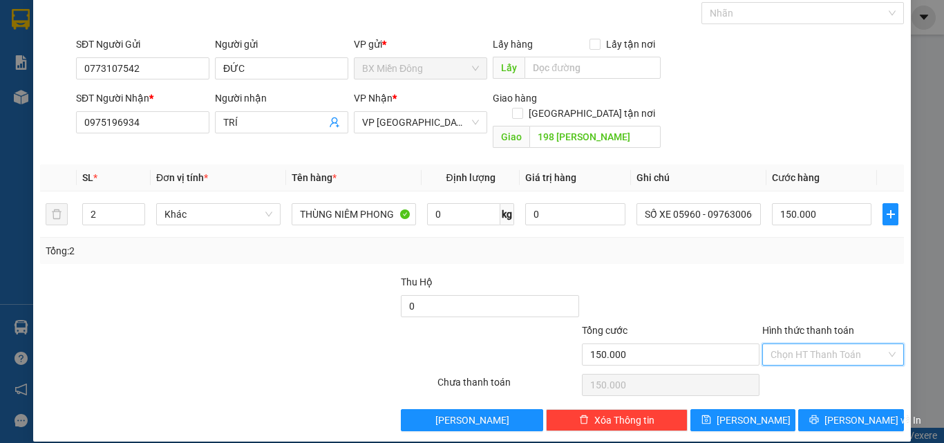
click at [817, 344] on input "Hình thức thanh toán" at bounding box center [827, 354] width 115 height 21
click at [785, 363] on div "Tại văn phòng" at bounding box center [825, 366] width 124 height 15
type input "0"
click at [359, 203] on input "THÙNG NIÊM PHONG" at bounding box center [354, 214] width 124 height 22
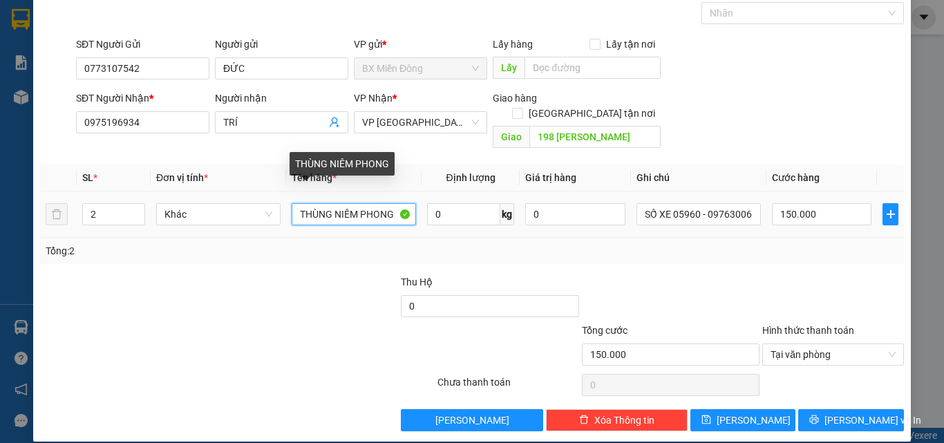
click at [359, 203] on input "THÙNG NIÊM PHONG" at bounding box center [354, 214] width 124 height 22
type input "T"
type input "1 THÙNG + 1 KIỆN"
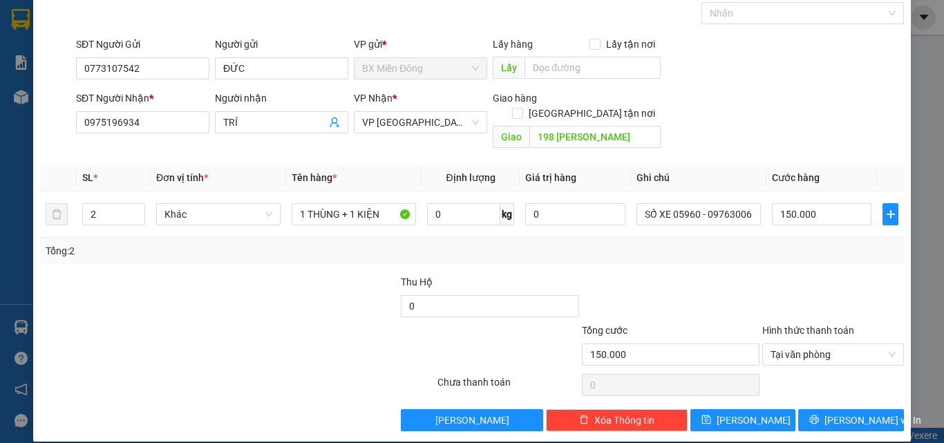
click at [804, 274] on div at bounding box center [833, 298] width 144 height 48
click at [819, 415] on icon "printer" at bounding box center [814, 419] width 9 height 9
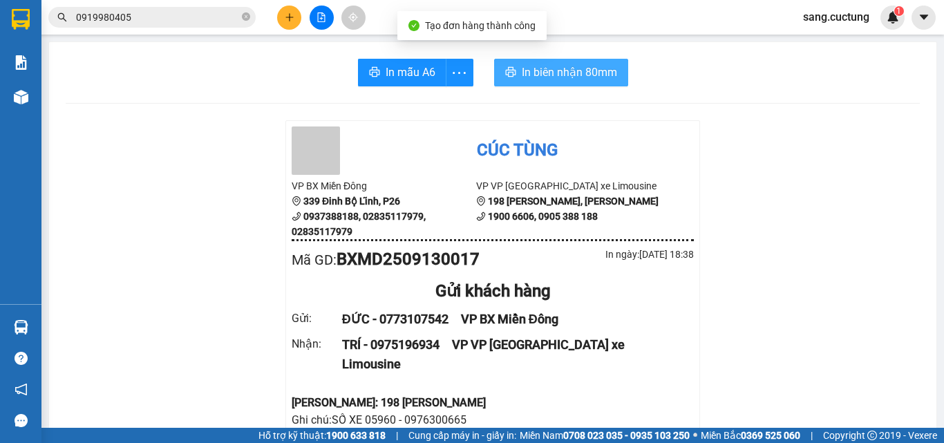
click at [556, 78] on span "In biên nhận 80mm" at bounding box center [569, 72] width 95 height 17
